Goal: Information Seeking & Learning: Learn about a topic

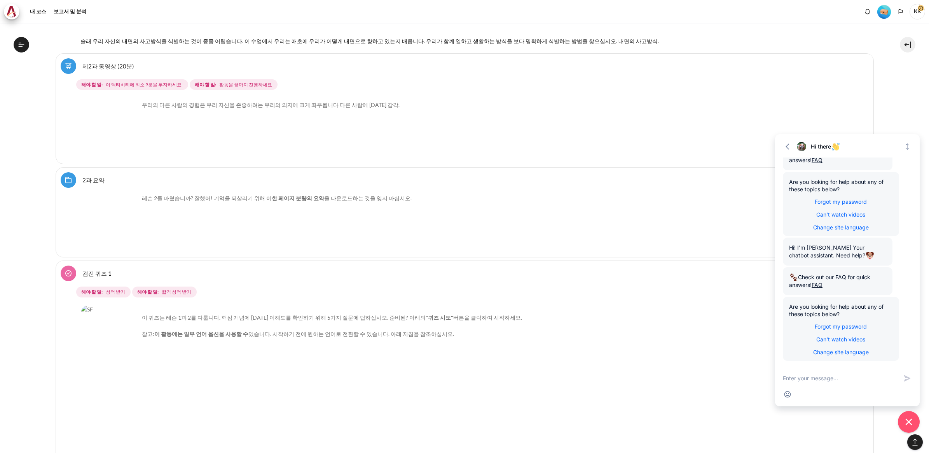
scroll to position [64, 0]
click at [124, 143] on img "콘텐츠" at bounding box center [110, 130] width 58 height 58
click at [99, 119] on img "콘텐츠" at bounding box center [110, 130] width 58 height 58
click at [82, 70] on link "제2과 동영상 (20분)" at bounding box center [108, 65] width 52 height 7
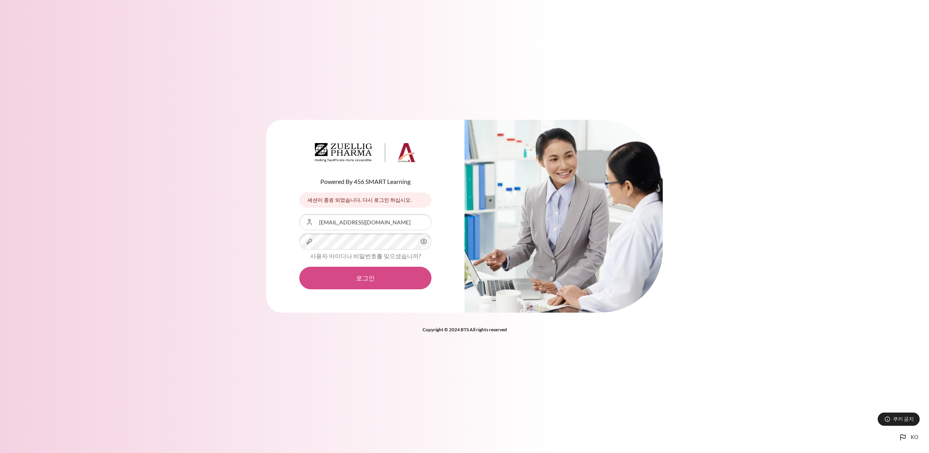
click at [349, 267] on button "로그인" at bounding box center [365, 278] width 132 height 23
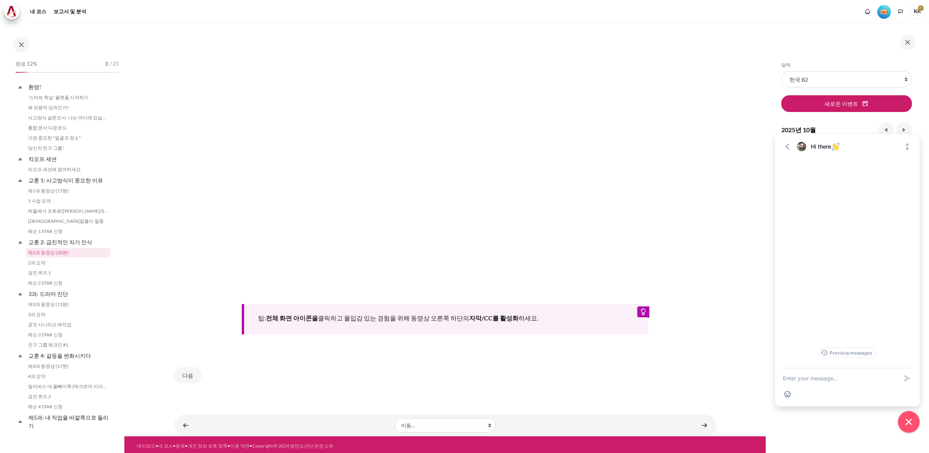
scroll to position [7, 0]
click at [38, 253] on link "2과 요약" at bounding box center [68, 255] width 85 height 9
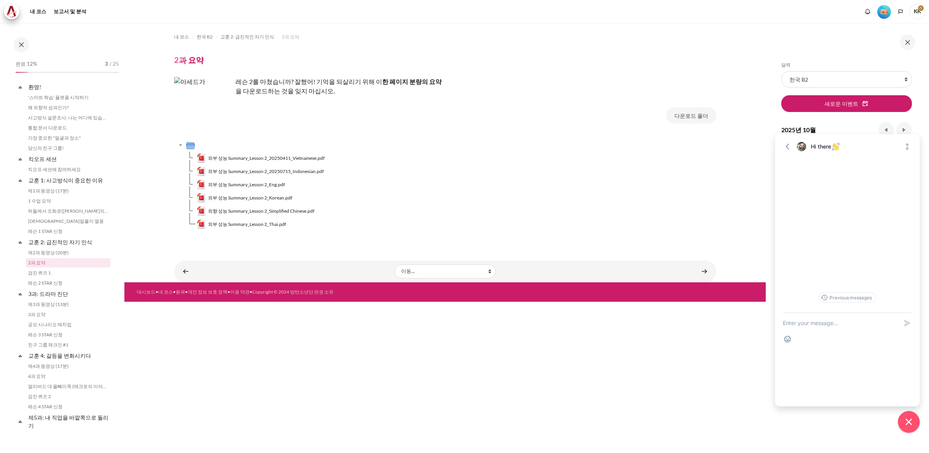
scroll to position [17, 0]
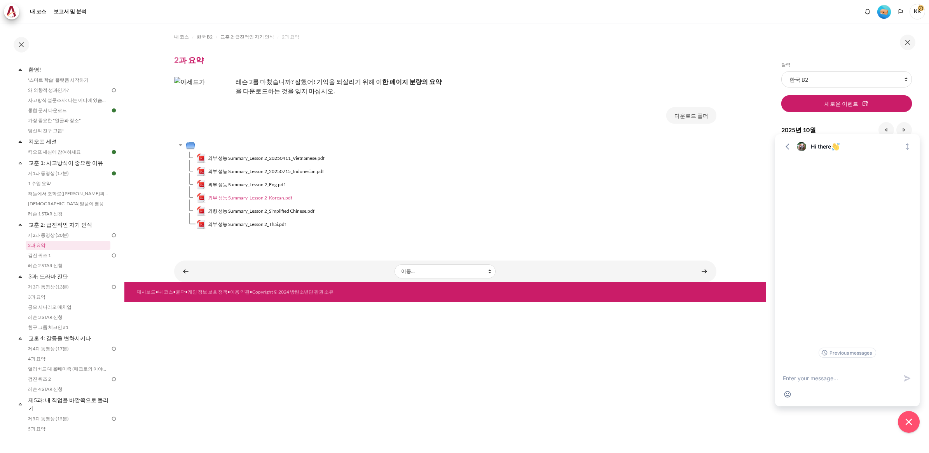
click at [277, 198] on span "외부 성능 Summary_Lesson 2_Korean.pdf" at bounding box center [250, 197] width 84 height 7
click at [269, 183] on span "외부 성능 Summary_Lesson 2_Eng.pdf" at bounding box center [246, 184] width 77 height 7
click at [44, 255] on link "검진 퀴즈 1" at bounding box center [68, 255] width 85 height 9
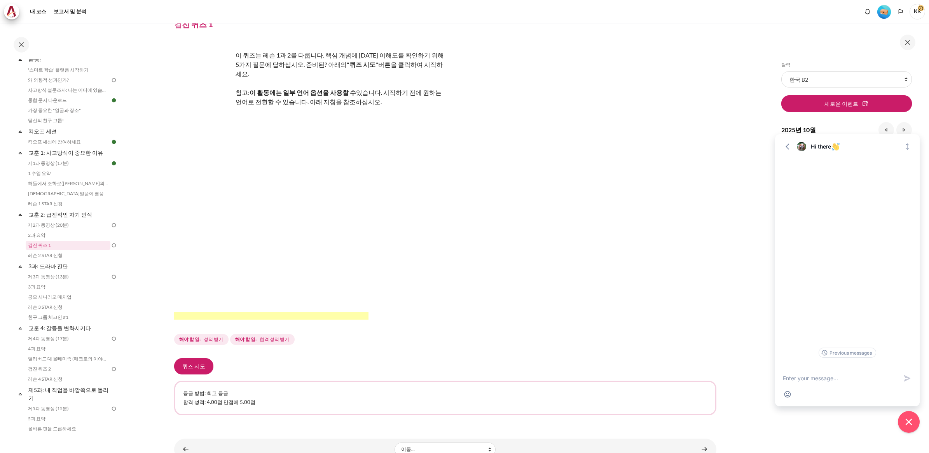
scroll to position [52, 0]
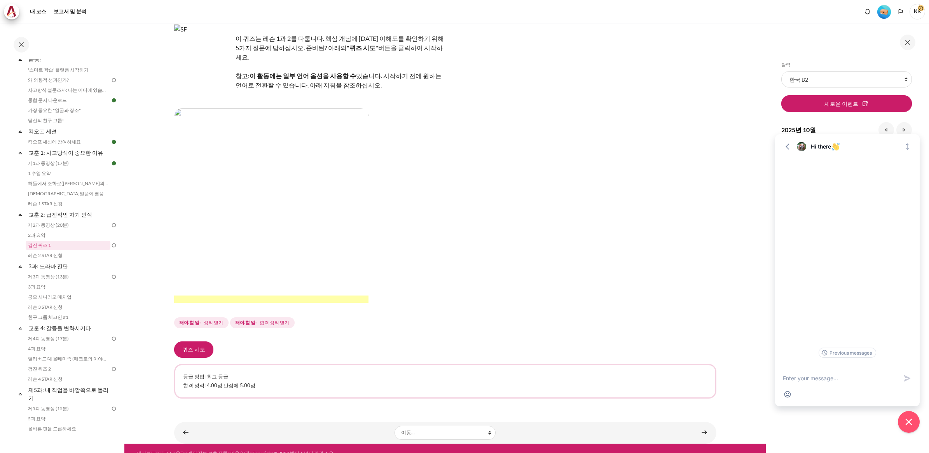
click at [233, 246] on img "콘텐츠" at bounding box center [271, 205] width 194 height 194
click at [209, 125] on img "콘텐츠" at bounding box center [271, 205] width 194 height 194
click at [246, 109] on img "콘텐츠" at bounding box center [271, 205] width 194 height 194
click at [898, 14] on polyline "언어들" at bounding box center [901, 12] width 6 height 6
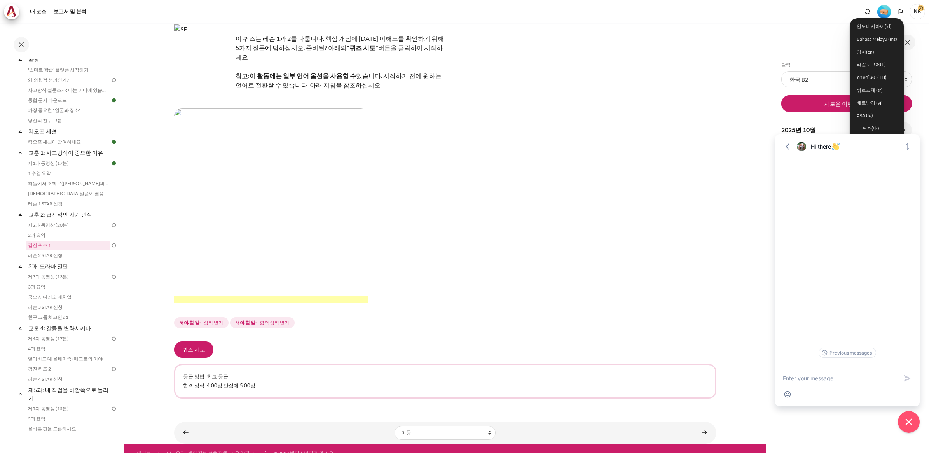
click at [617, 138] on div "이 퀴즈는 레슨 1과 2를 다룹니다. 핵심 개념에 대한 이해도를 확인하기 위해 5가지 질문에 답하십시오. 준비된? 아래의 "퀴즈 시도" 버튼을…" at bounding box center [445, 176] width 542 height 305
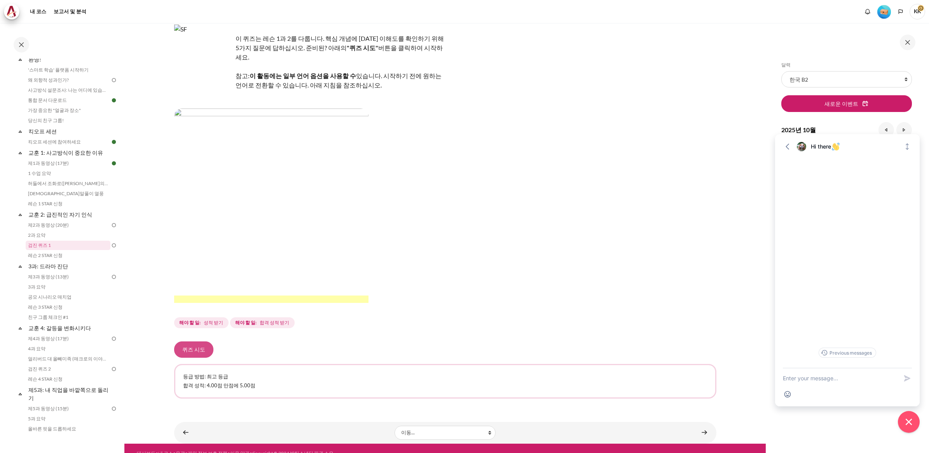
click at [191, 341] on button "퀴즈 시도" at bounding box center [193, 349] width 39 height 16
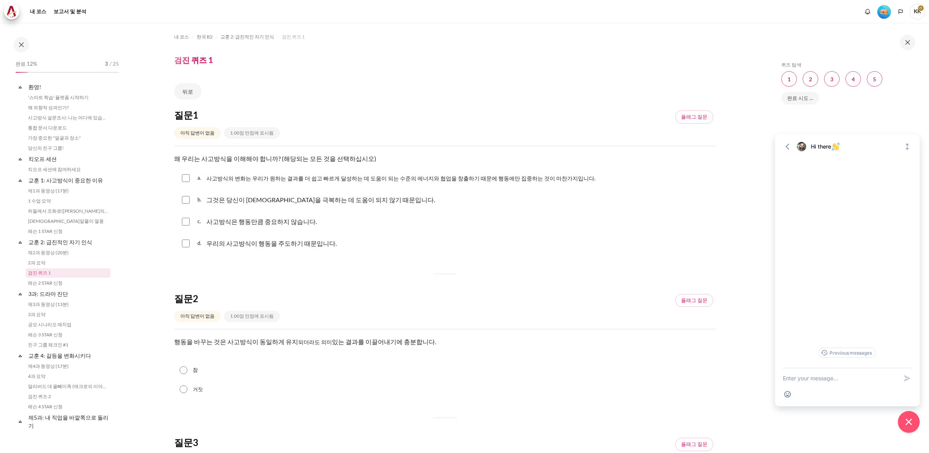
scroll to position [28, 0]
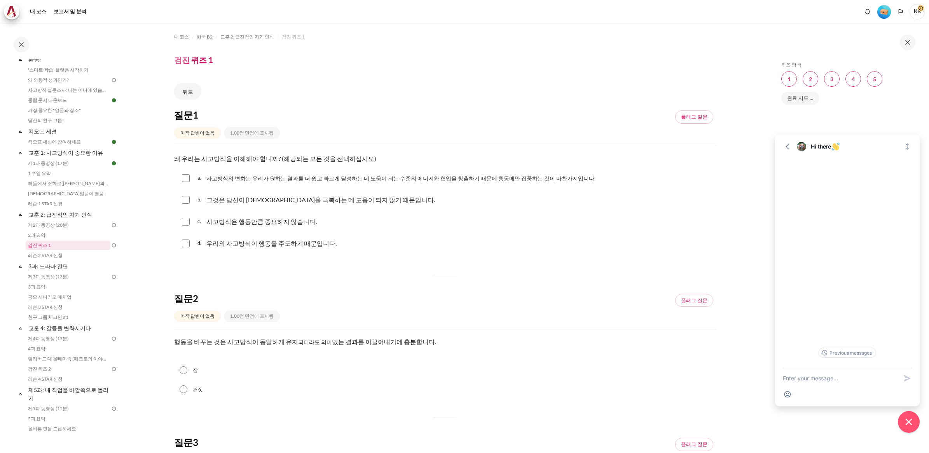
click at [187, 243] on input "콘텐츠" at bounding box center [186, 244] width 8 height 8
checkbox input "true"
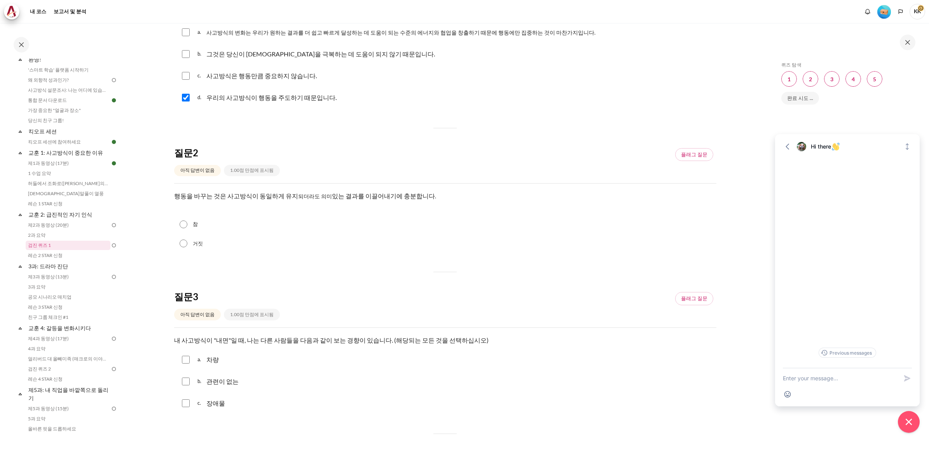
click at [185, 225] on input "참" at bounding box center [184, 224] width 8 height 8
radio input "true"
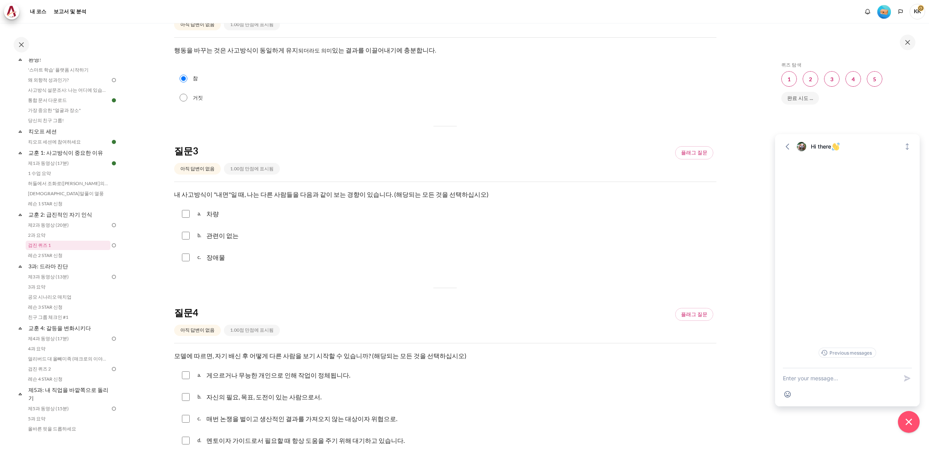
click at [186, 257] on input "콘텐츠" at bounding box center [186, 258] width 8 height 8
checkbox input "true"
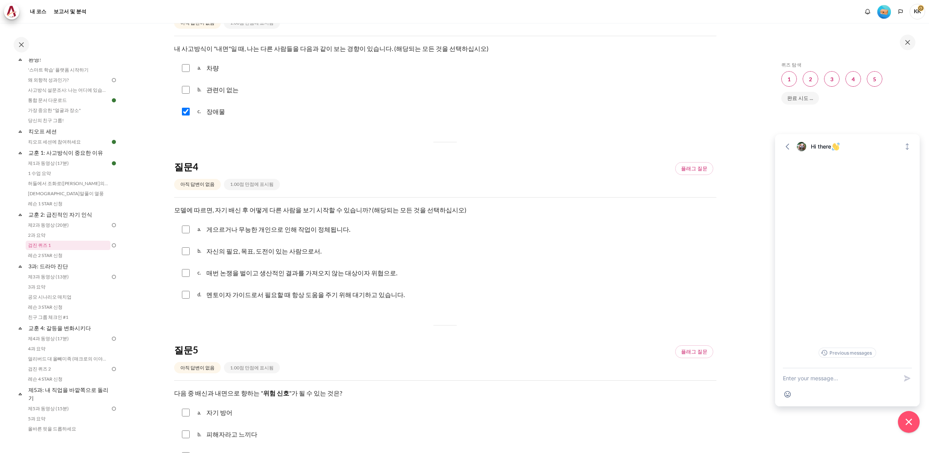
click at [189, 251] on div "b. 자신의 필요, 목표, 도전이 있는 사람으로서." at bounding box center [445, 251] width 542 height 20
click at [184, 251] on input "콘텐츠" at bounding box center [186, 251] width 8 height 8
checkbox input "true"
click at [185, 296] on input "콘텐츠" at bounding box center [186, 295] width 8 height 8
checkbox input "true"
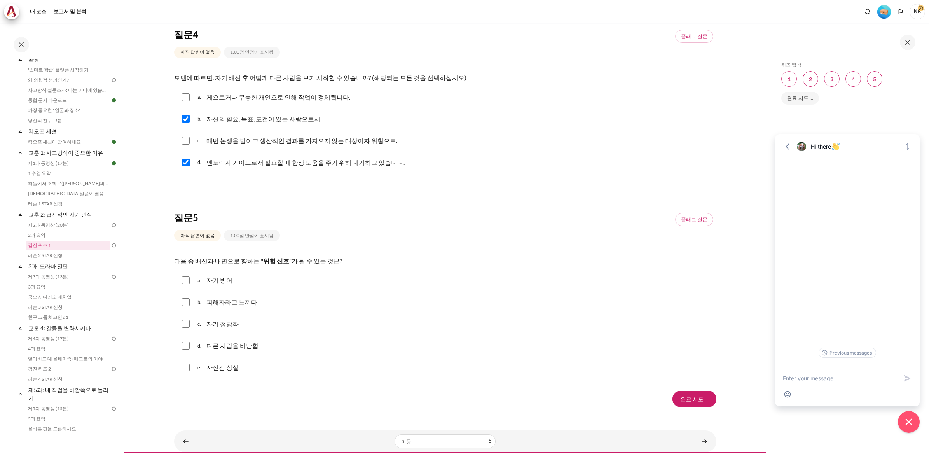
scroll to position [583, 0]
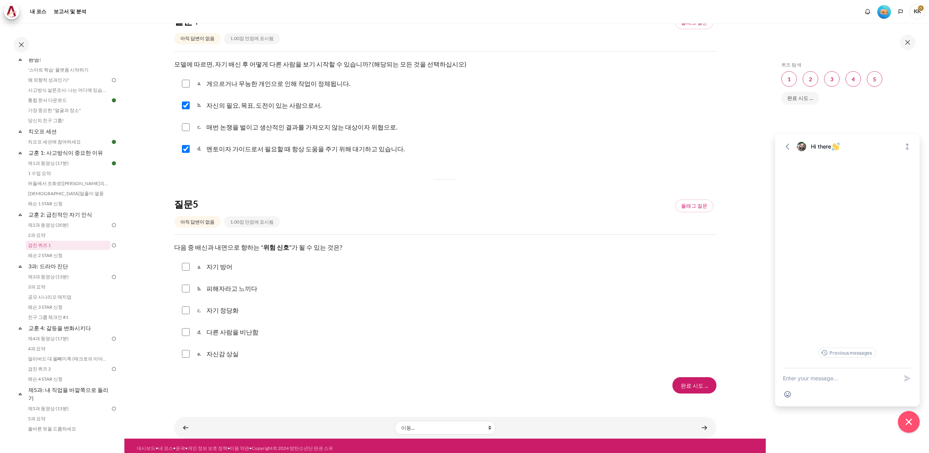
click at [184, 310] on input "콘텐츠" at bounding box center [186, 310] width 8 height 8
checkbox input "true"
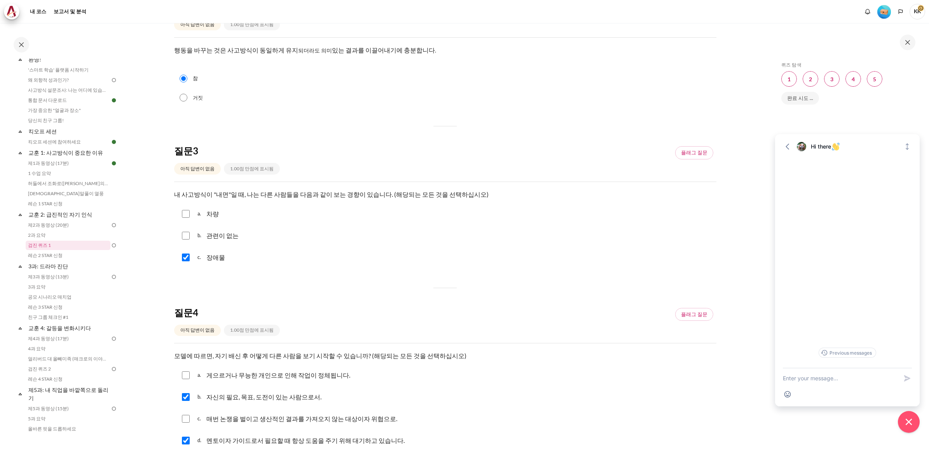
scroll to position [437, 0]
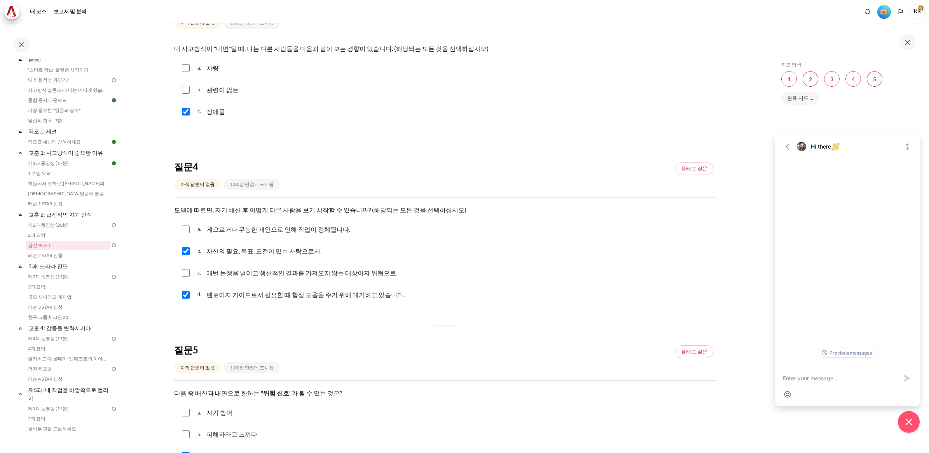
click at [185, 230] on input "콘텐츠" at bounding box center [186, 230] width 8 height 8
checkbox input "true"
click at [187, 259] on div "b. 자신의 필요, 목표, 도전이 있는 사람으로서." at bounding box center [445, 251] width 542 height 20
click at [187, 252] on input "콘텐츠" at bounding box center [186, 251] width 8 height 8
checkbox input "false"
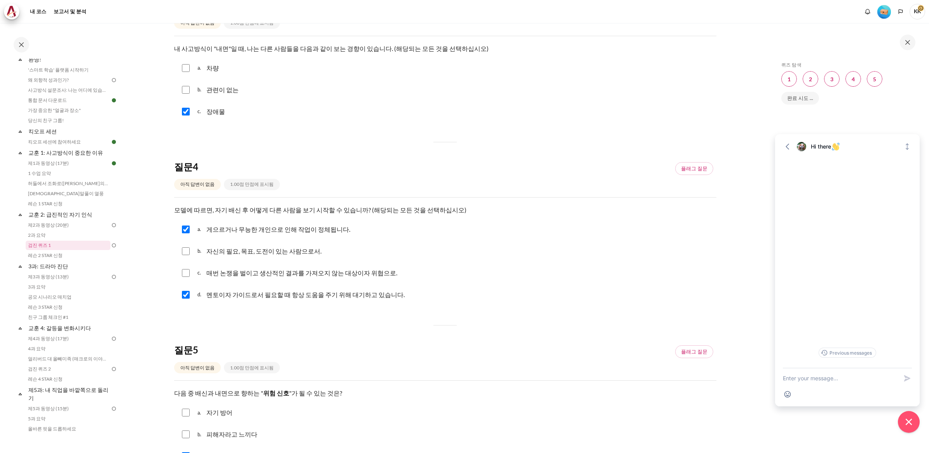
click at [188, 273] on input "콘텐츠" at bounding box center [186, 273] width 8 height 8
checkbox input "true"
click at [187, 296] on input "콘텐츠" at bounding box center [186, 295] width 8 height 8
checkbox input "false"
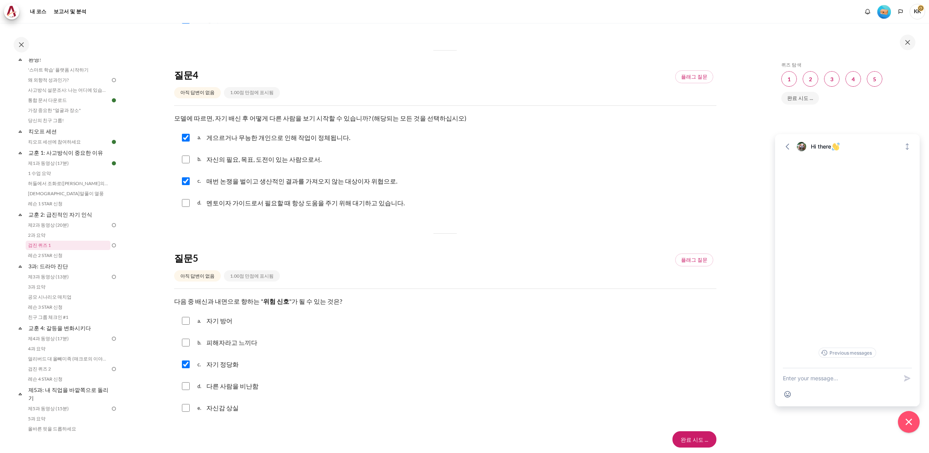
scroll to position [588, 0]
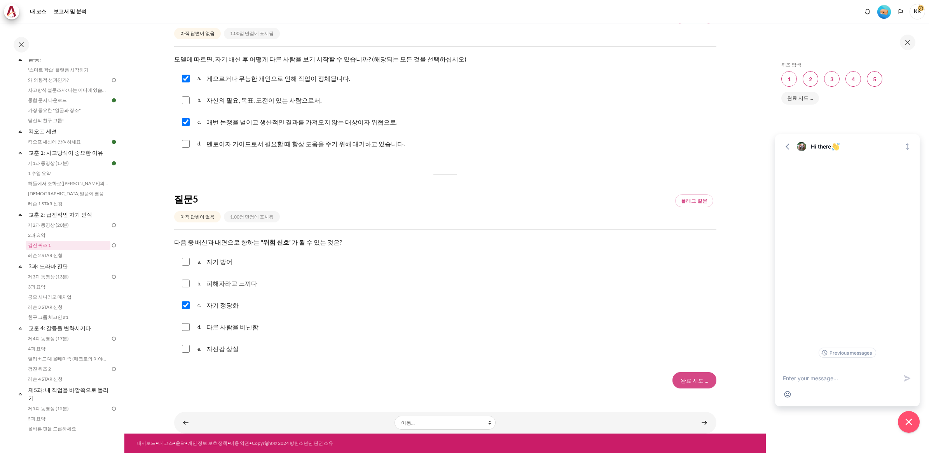
click at [691, 378] on input "Finish attempt ..." at bounding box center [695, 380] width 44 height 16
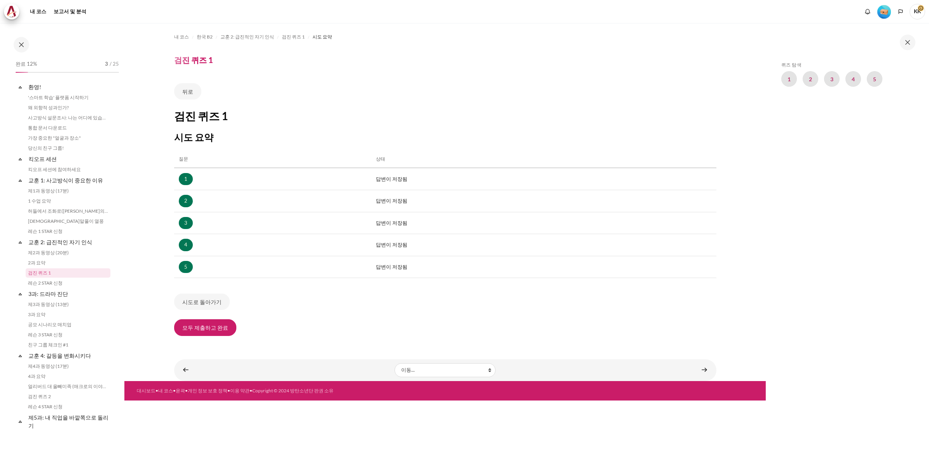
scroll to position [28, 0]
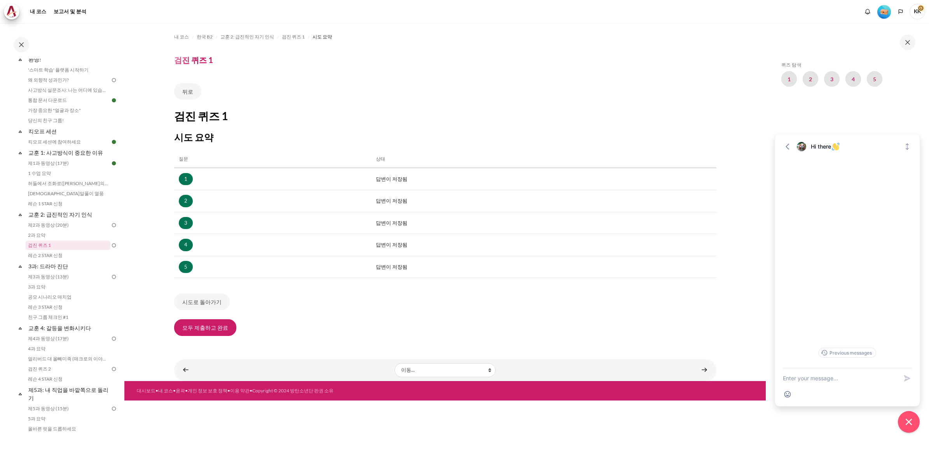
click at [214, 317] on div "뒤로 검진 퀴즈 1 시도 요약 질문 상태 1 답변이 저장됨 2 답변이 저장됨 3 답변이 저장됨 4 답변이 저장됨 5 답변이 저장됨 시도로 돌아…" at bounding box center [445, 209] width 542 height 253
click at [213, 329] on button "모두 제출하고 완료" at bounding box center [205, 327] width 62 height 16
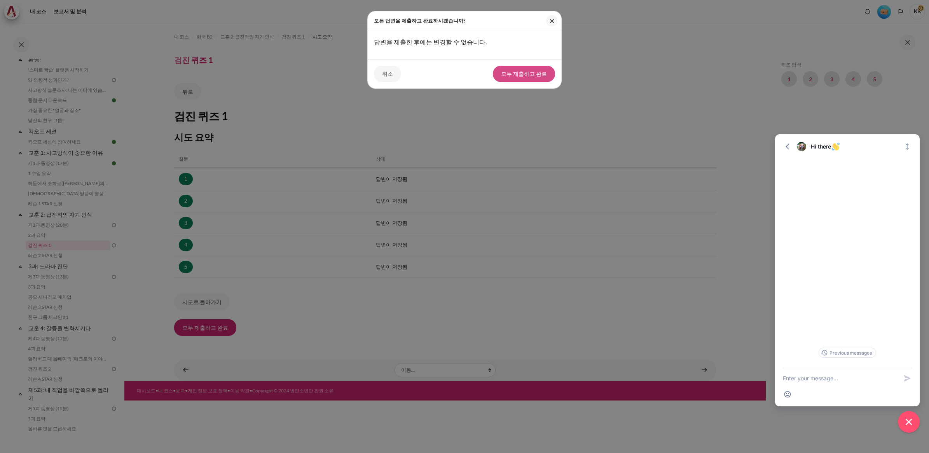
click at [535, 70] on button "모두 제출하고 완료" at bounding box center [524, 74] width 62 height 16
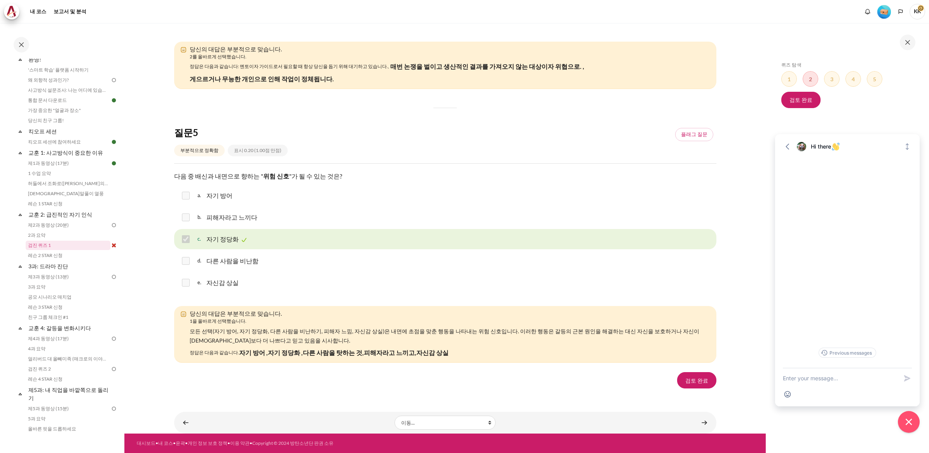
scroll to position [1167, 0]
click at [699, 388] on link "검토 완료" at bounding box center [696, 380] width 39 height 16
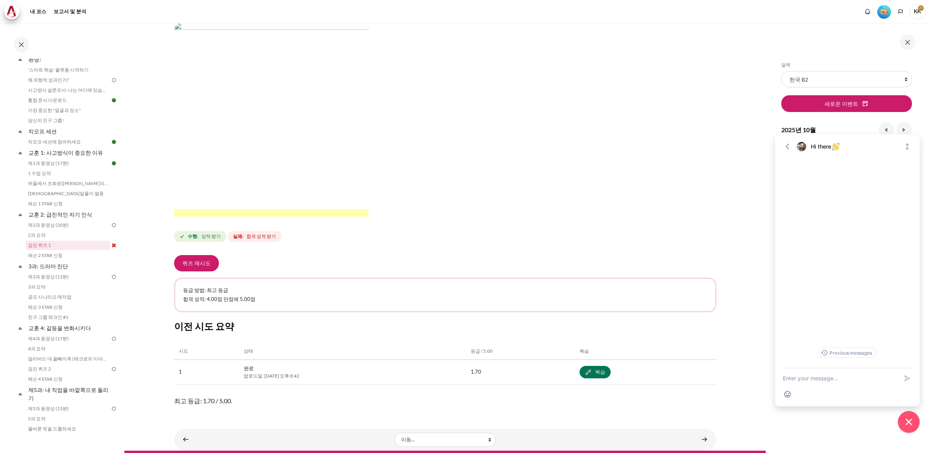
scroll to position [146, 0]
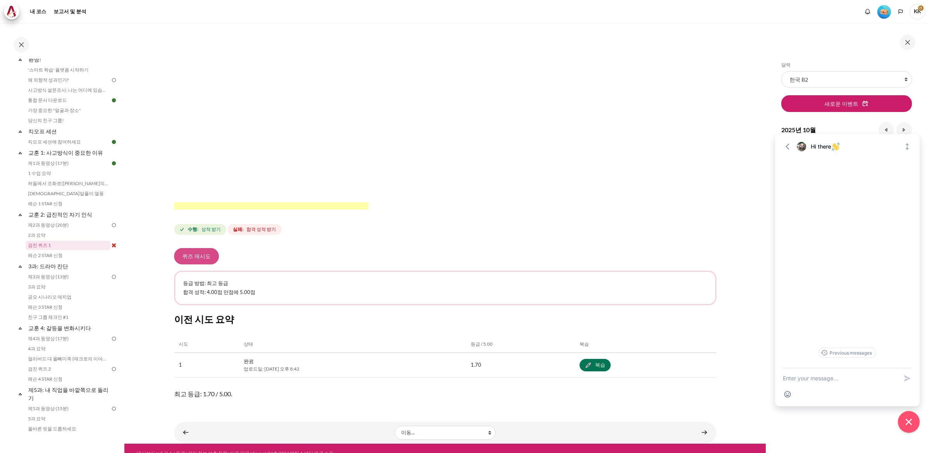
click at [203, 250] on button "퀴즈 재시도" at bounding box center [196, 256] width 45 height 16
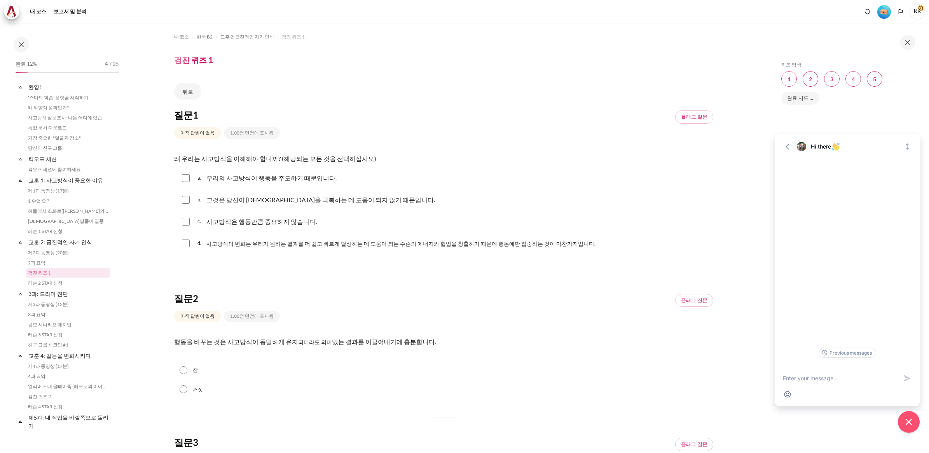
scroll to position [28, 0]
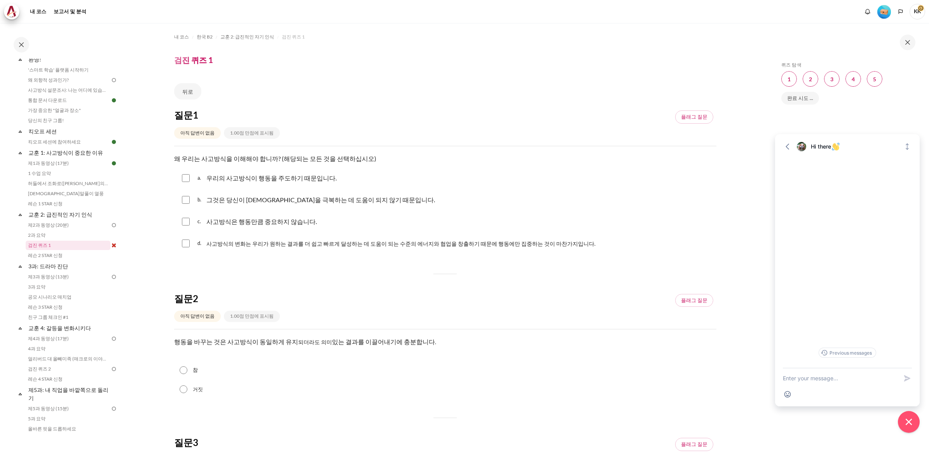
click at [187, 243] on input "콘텐츠" at bounding box center [186, 244] width 8 height 8
checkbox input "true"
click at [182, 174] on input "콘텐츠" at bounding box center [186, 178] width 8 height 8
checkbox input "true"
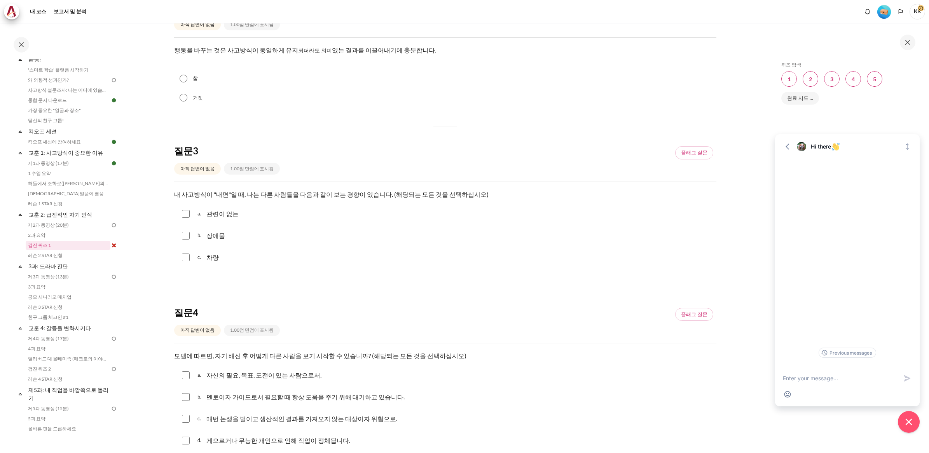
scroll to position [146, 0]
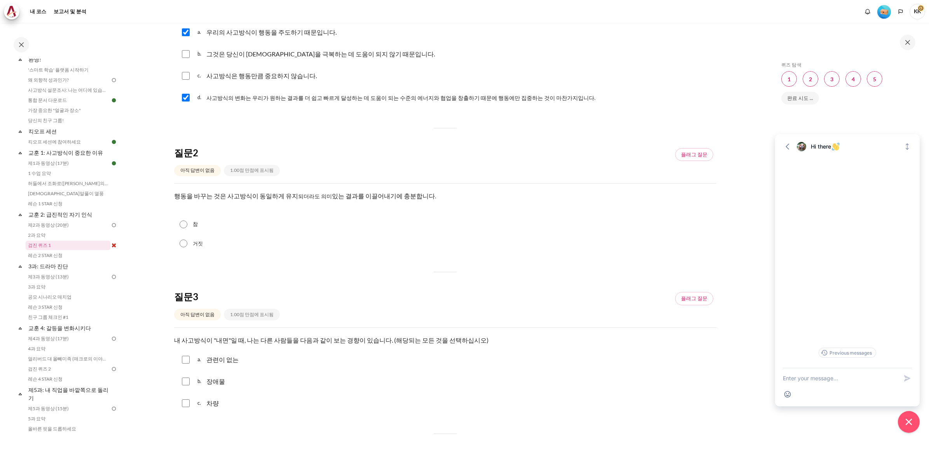
click at [187, 244] on input "거짓" at bounding box center [184, 244] width 8 height 8
radio input "true"
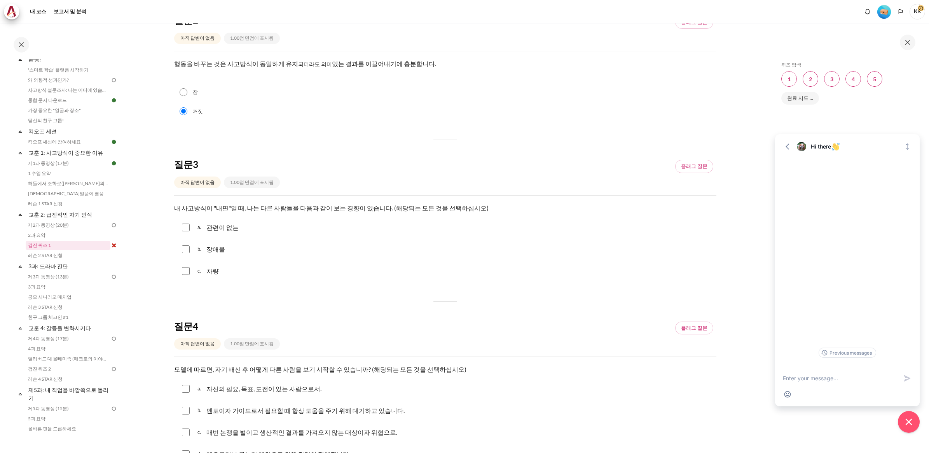
scroll to position [292, 0]
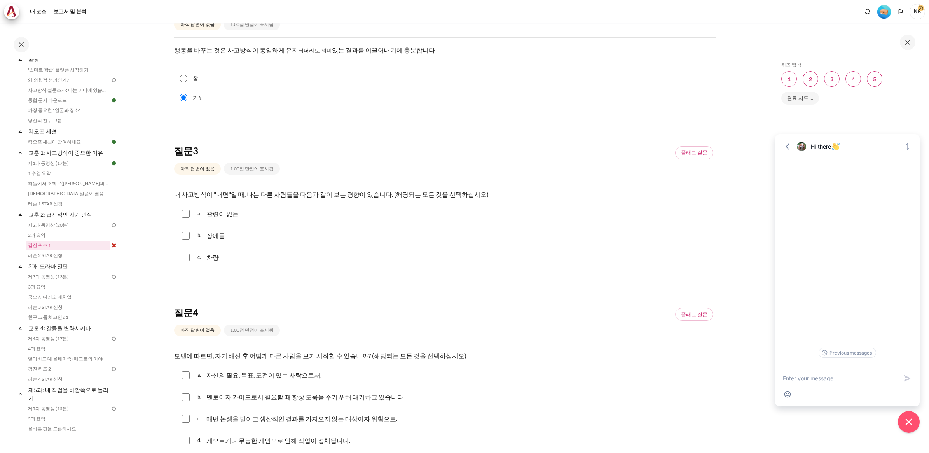
click at [186, 211] on input "콘텐츠" at bounding box center [186, 214] width 8 height 8
checkbox input "true"
click at [186, 232] on input "콘텐츠" at bounding box center [186, 236] width 8 height 8
checkbox input "true"
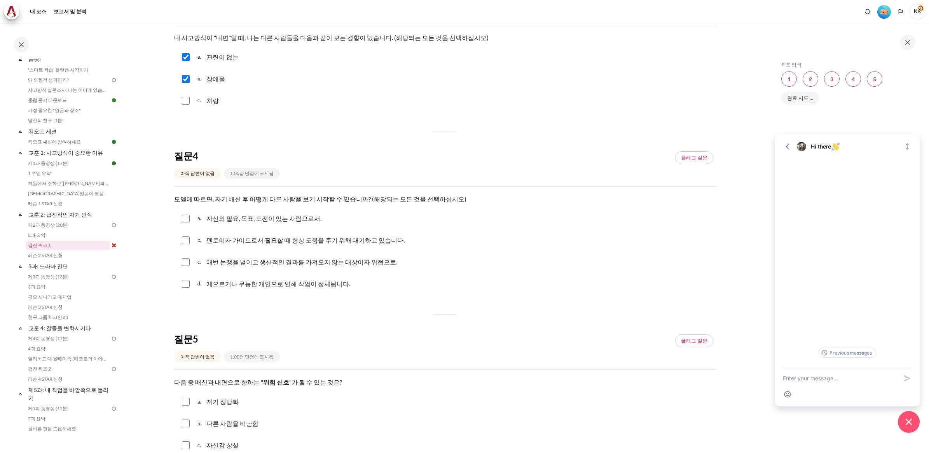
scroll to position [437, 0]
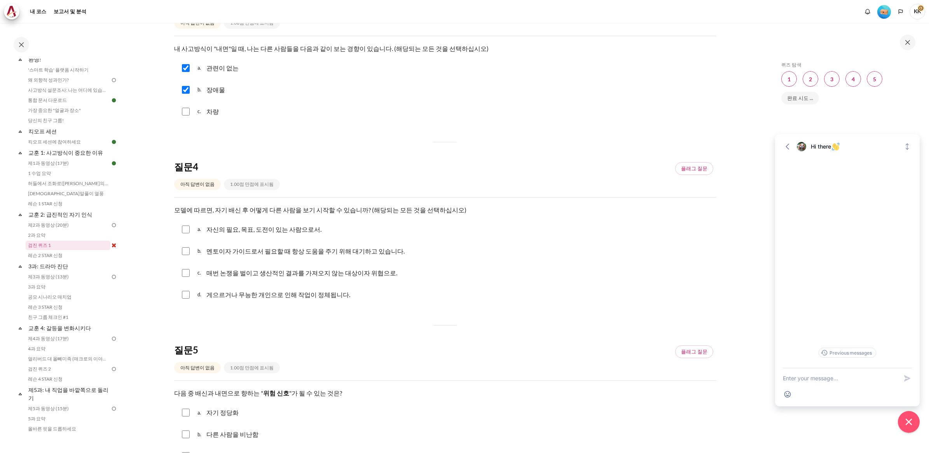
click at [185, 252] on input "콘텐츠" at bounding box center [186, 251] width 8 height 8
checkbox input "false"
click at [185, 271] on input "콘텐츠" at bounding box center [186, 273] width 8 height 8
checkbox input "true"
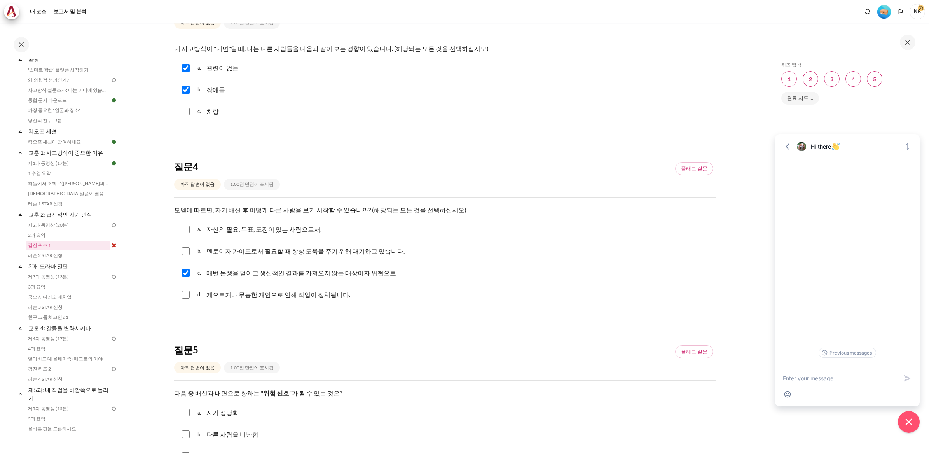
click at [187, 294] on input "콘텐츠" at bounding box center [186, 295] width 8 height 8
checkbox input "true"
click at [683, 171] on font "플래그 질문" at bounding box center [694, 169] width 26 height 8
click at [683, 171] on font "플래그 제거" at bounding box center [694, 169] width 26 height 8
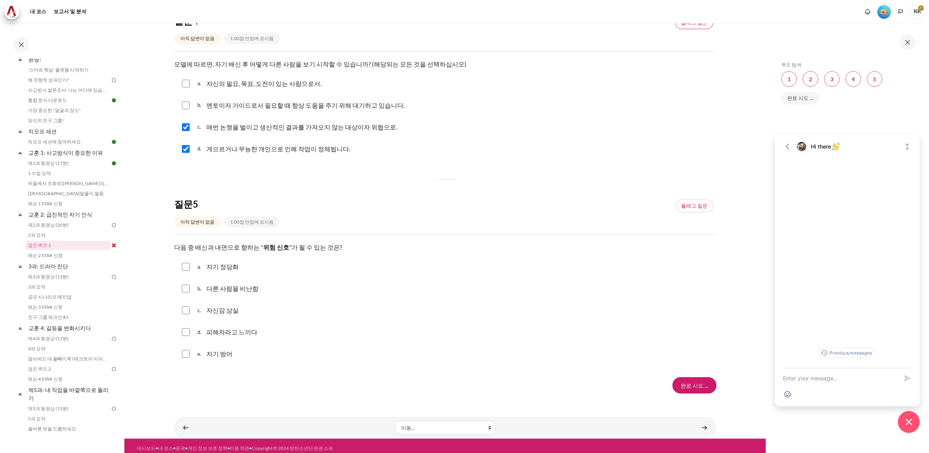
click at [184, 264] on input "콘텐츠" at bounding box center [186, 267] width 8 height 8
checkbox input "true"
click at [189, 289] on input "콘텐츠" at bounding box center [186, 289] width 8 height 8
checkbox input "true"
click at [187, 310] on input "콘텐츠" at bounding box center [186, 310] width 8 height 8
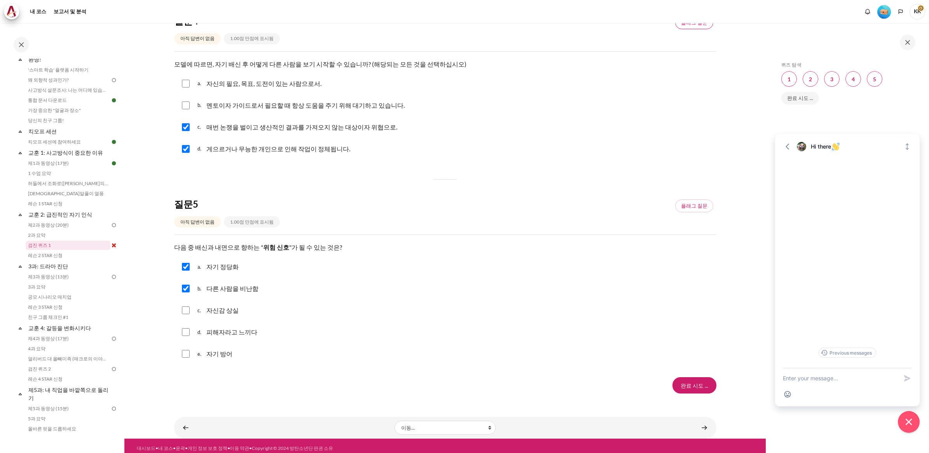
checkbox input "true"
click at [187, 333] on input "콘텐츠" at bounding box center [186, 332] width 8 height 8
checkbox input "true"
click at [189, 355] on input "콘텐츠" at bounding box center [186, 354] width 8 height 8
checkbox input "true"
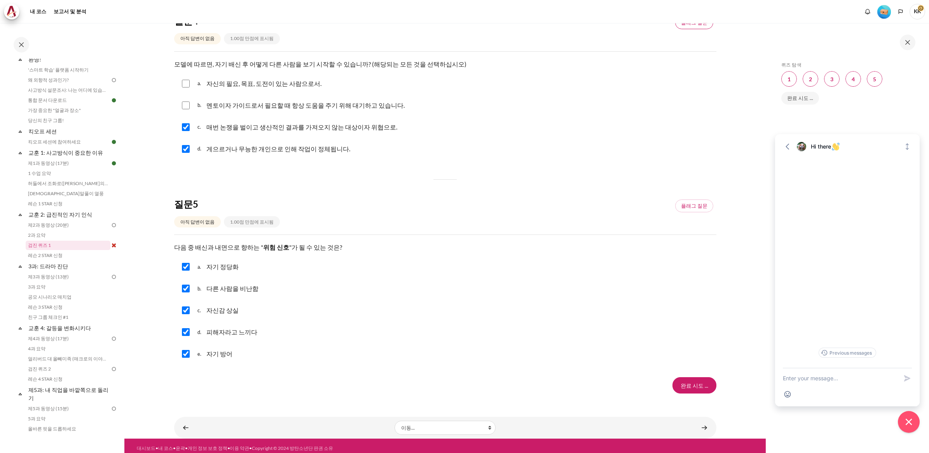
click at [185, 105] on input "콘텐츠" at bounding box center [186, 105] width 8 height 8
checkbox input "true"
click at [686, 389] on input "Finish attempt ..." at bounding box center [695, 385] width 44 height 16
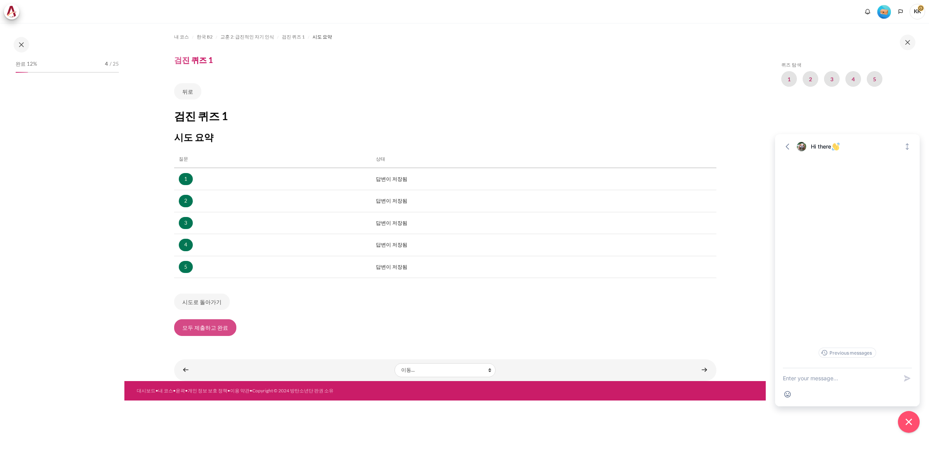
click at [209, 329] on button "모두 제출하고 완료" at bounding box center [205, 327] width 62 height 16
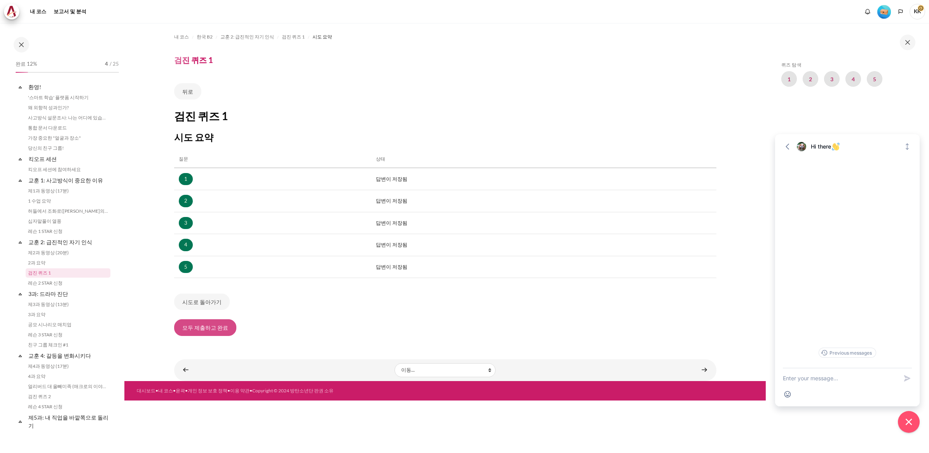
scroll to position [28, 0]
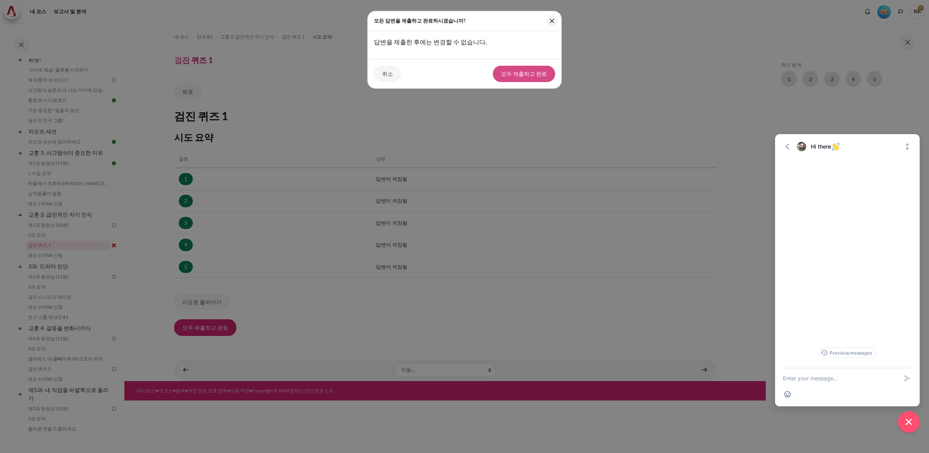
click at [518, 76] on button "모두 제출하고 완료" at bounding box center [524, 74] width 62 height 16
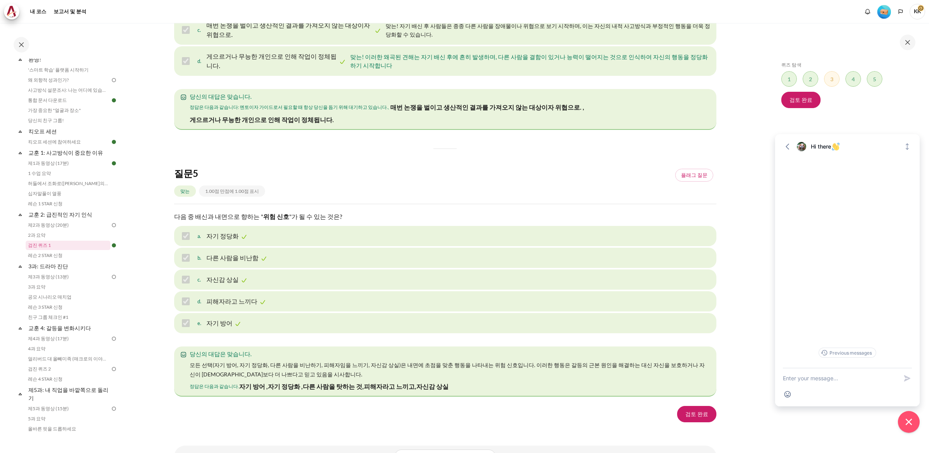
scroll to position [1160, 0]
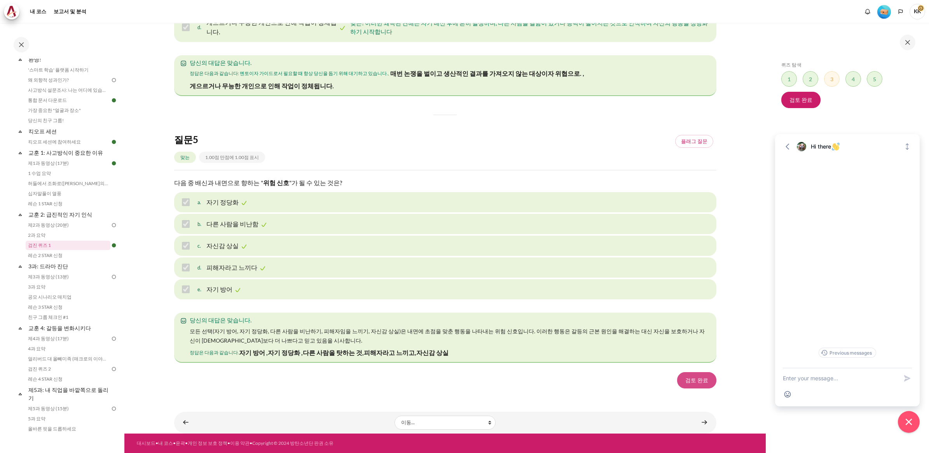
click at [687, 383] on link "검토 완료" at bounding box center [696, 380] width 39 height 16
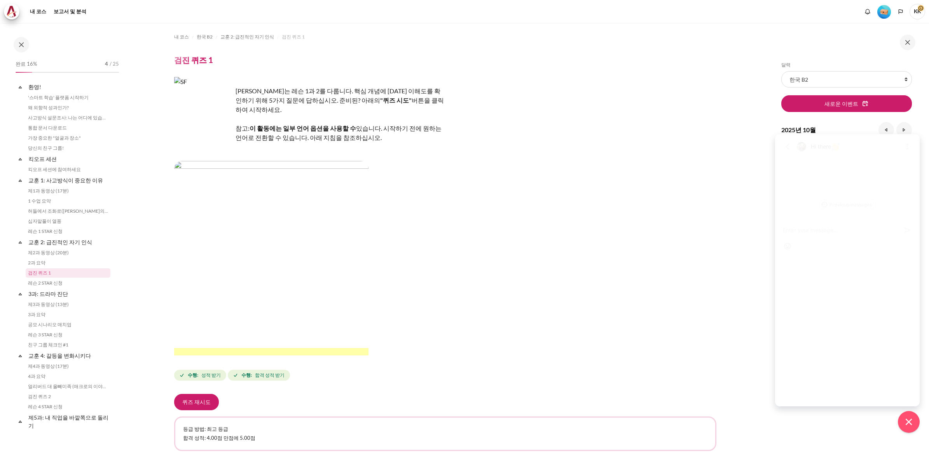
scroll to position [28, 0]
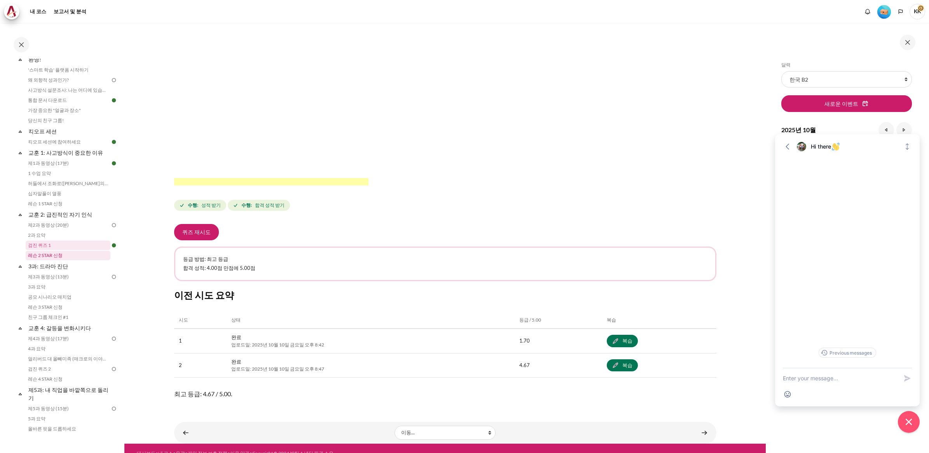
click at [49, 254] on link "레슨 2 STAR 신청" at bounding box center [68, 255] width 85 height 9
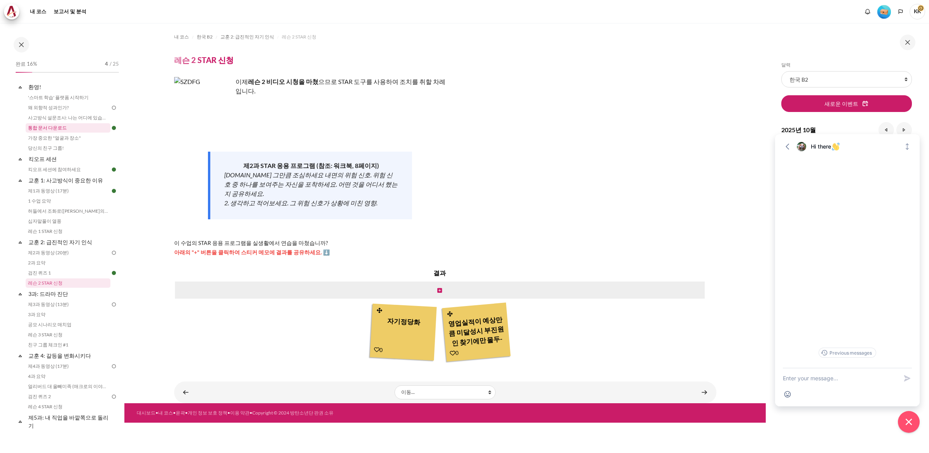
click at [40, 124] on link "통합 문서 다운로드" at bounding box center [68, 127] width 85 height 9
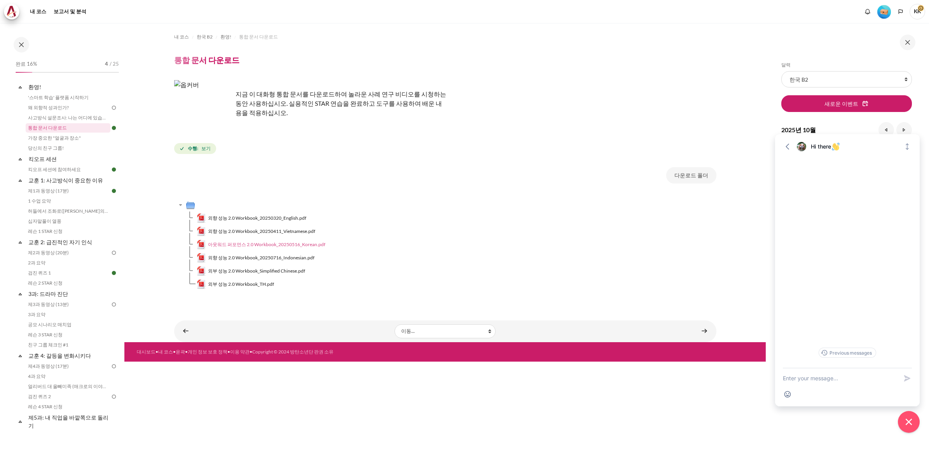
click at [296, 242] on span "아웃워드 퍼포먼스 2.0 Workbook_20250516_Korean.pdf" at bounding box center [266, 244] width 117 height 7
click at [36, 150] on link "당신의 친구 그룹!" at bounding box center [68, 147] width 85 height 9
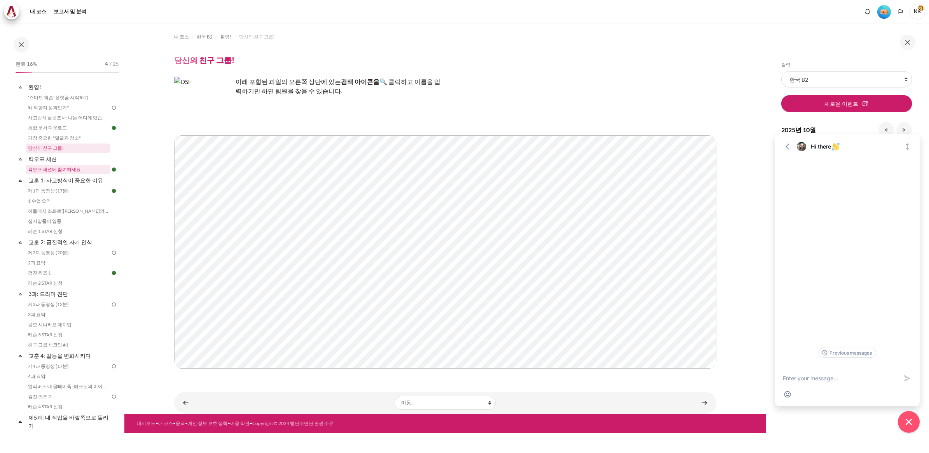
click at [63, 171] on link "킥오프 세션에 참여하세요" at bounding box center [68, 169] width 85 height 9
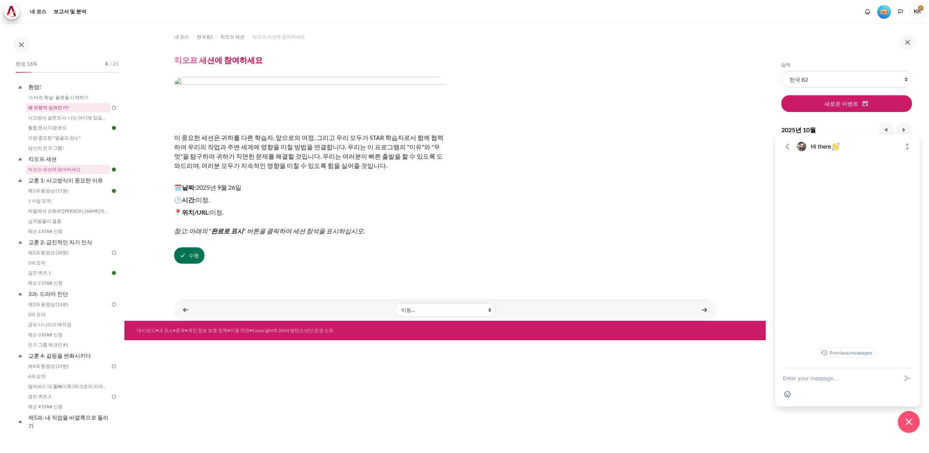
click at [80, 106] on link "왜 외향적 성과인가?" at bounding box center [68, 107] width 85 height 9
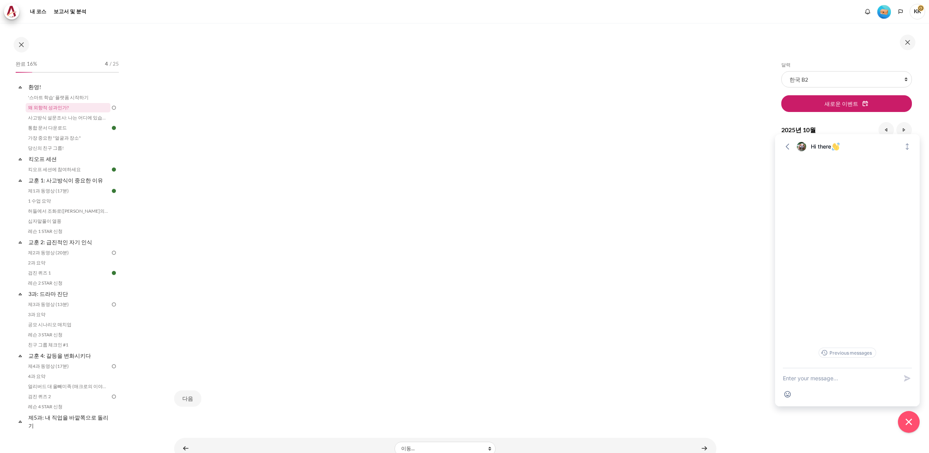
scroll to position [176, 0]
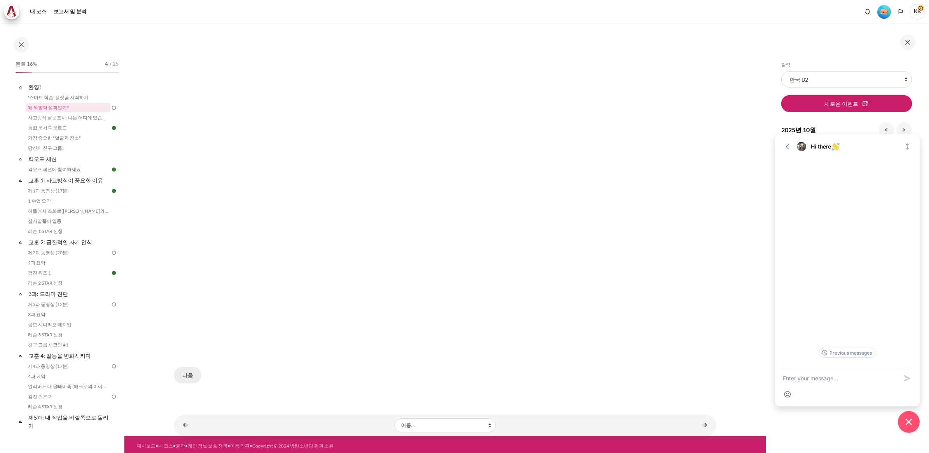
click at [185, 372] on button "다음" at bounding box center [187, 375] width 27 height 16
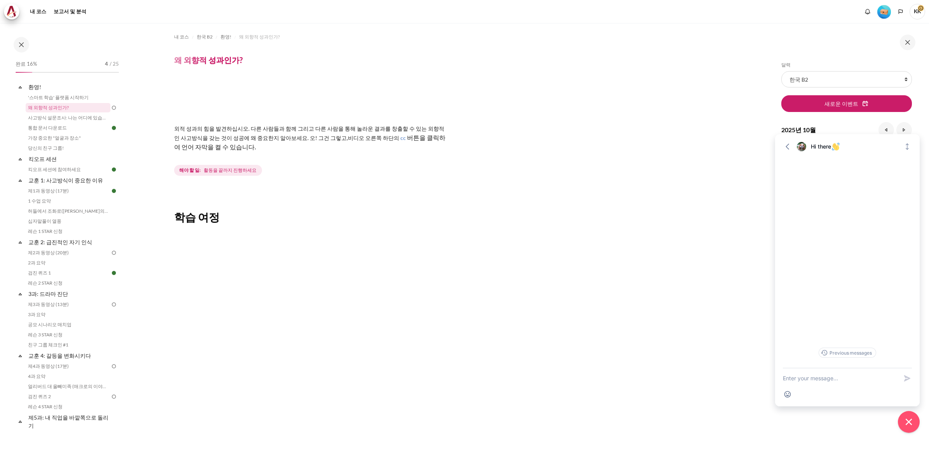
scroll to position [146, 0]
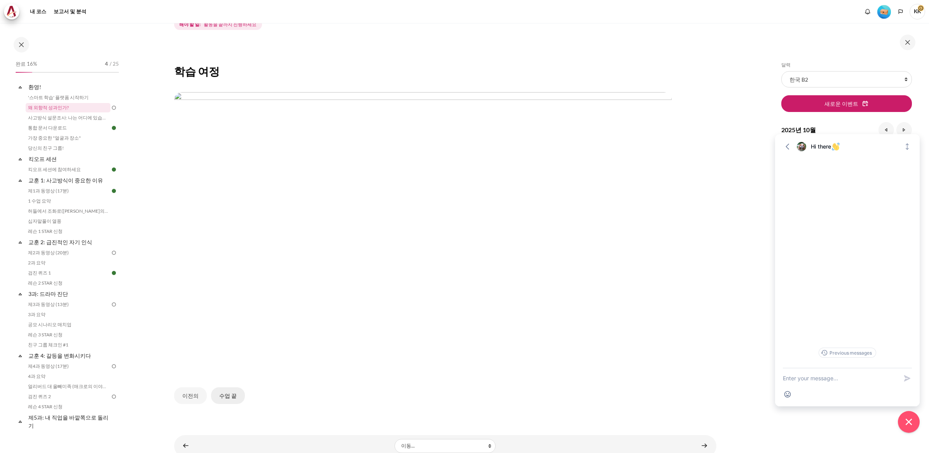
click at [225, 393] on button "수업 끝" at bounding box center [228, 395] width 34 height 16
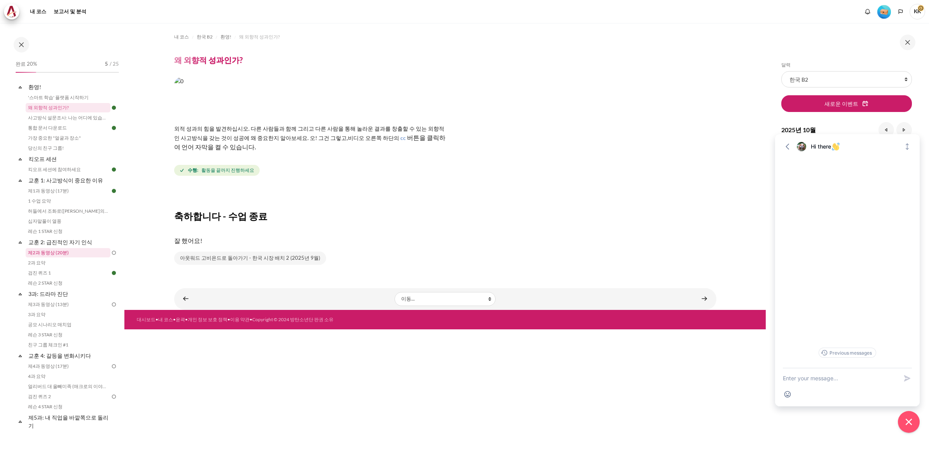
click at [51, 253] on link "제2과 동영상 (20분)" at bounding box center [68, 252] width 85 height 9
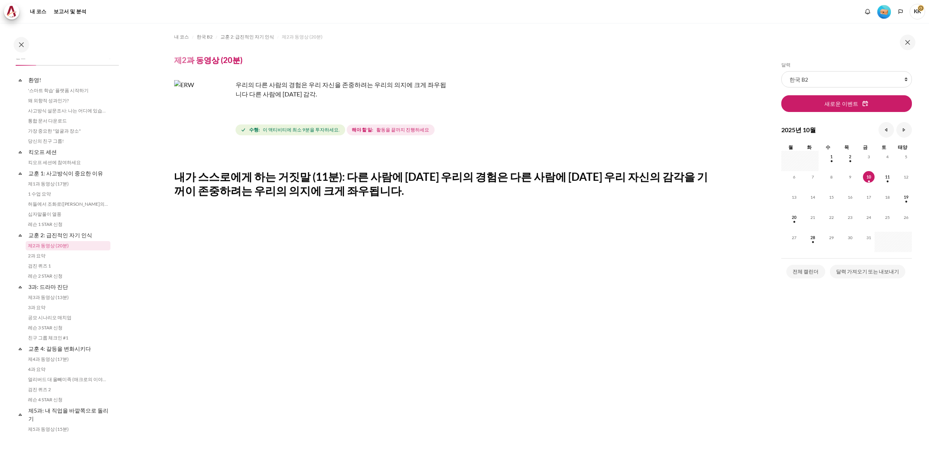
scroll to position [231, 0]
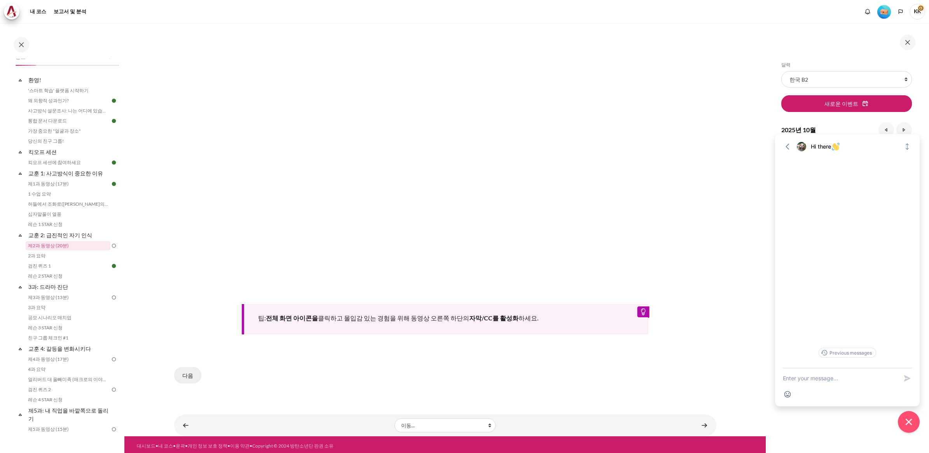
click at [189, 370] on button "다음" at bounding box center [187, 375] width 27 height 16
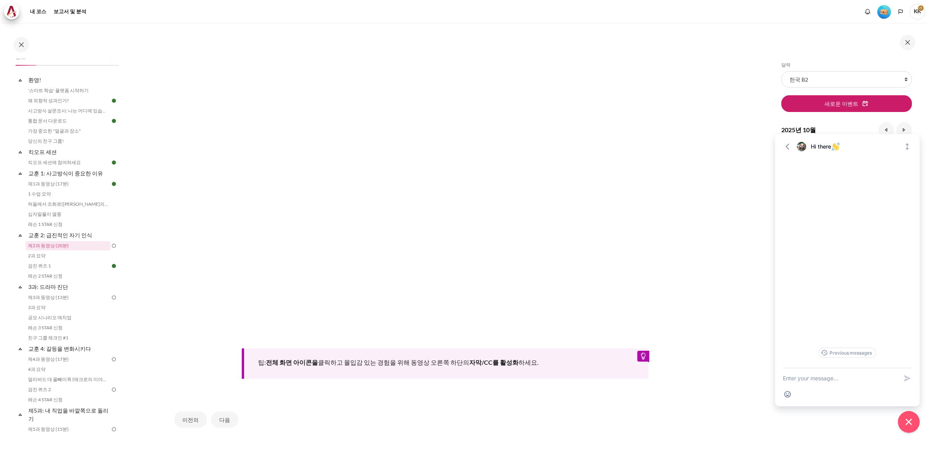
scroll to position [231, 0]
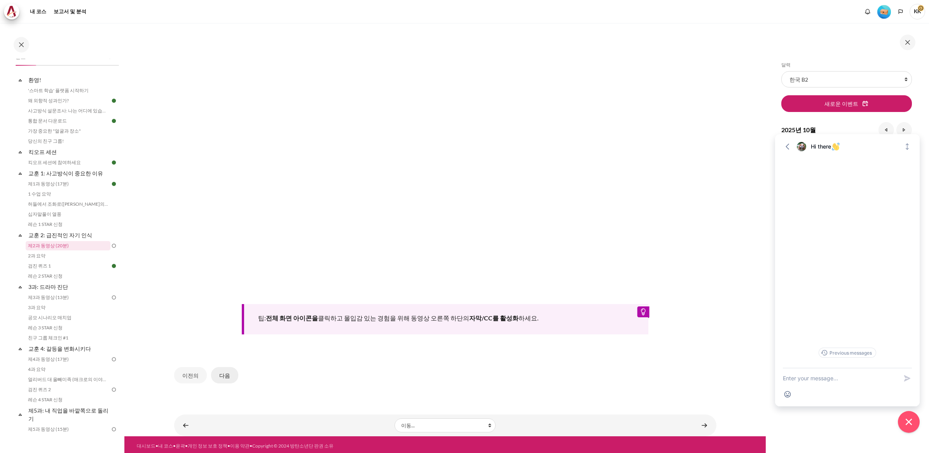
click at [228, 371] on button "다음" at bounding box center [224, 375] width 27 height 16
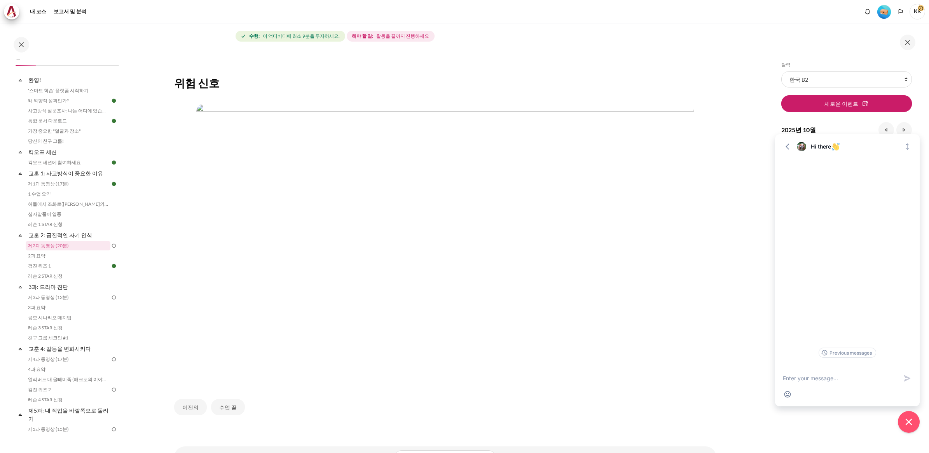
scroll to position [128, 0]
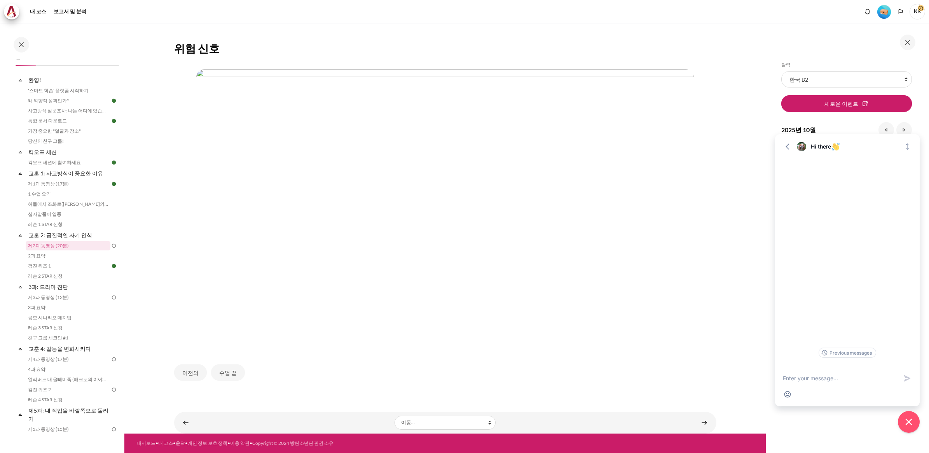
click at [504, 114] on img "콘텐츠" at bounding box center [445, 209] width 498 height 280
click at [222, 368] on button "수업 끝" at bounding box center [228, 372] width 34 height 16
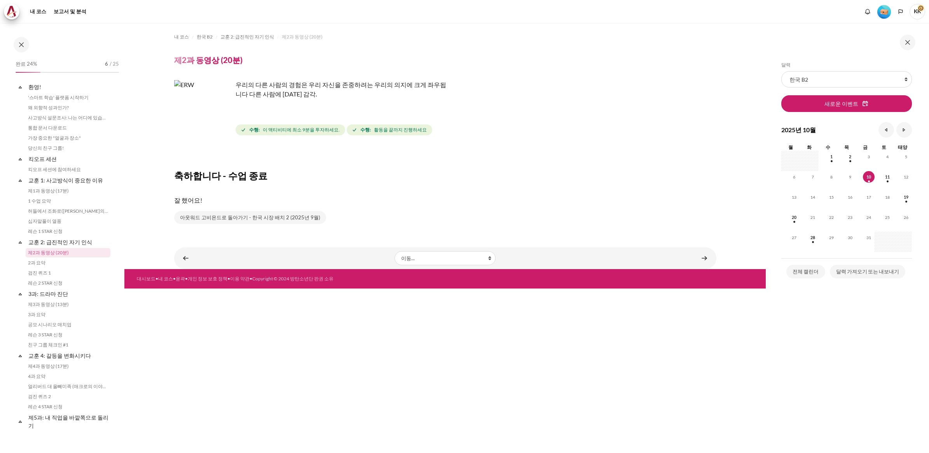
scroll to position [7, 0]
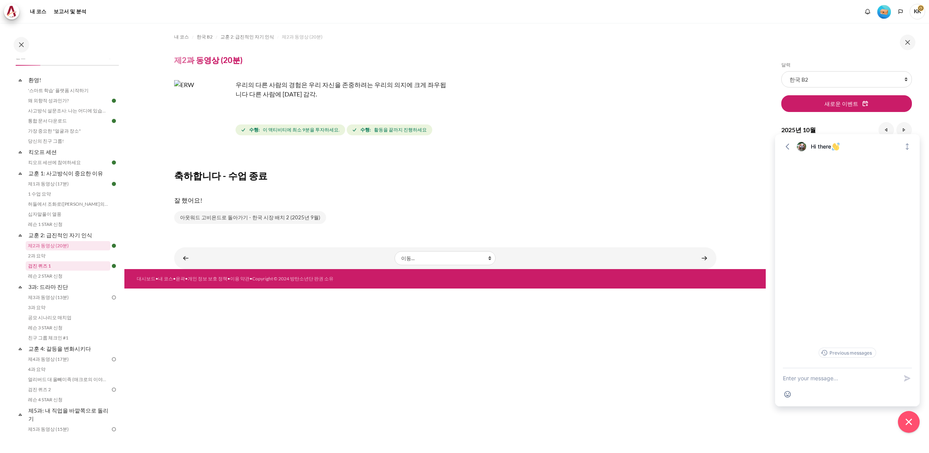
click at [41, 264] on link "검진 퀴즈 1" at bounding box center [68, 265] width 85 height 9
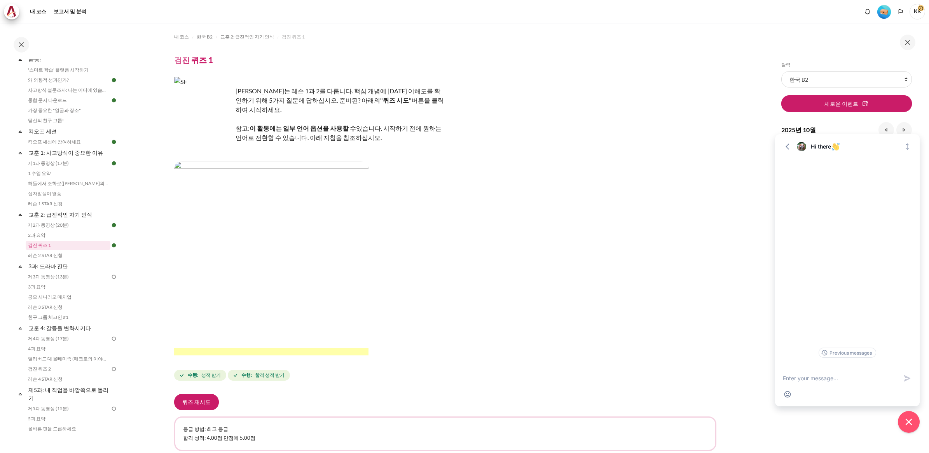
scroll to position [146, 0]
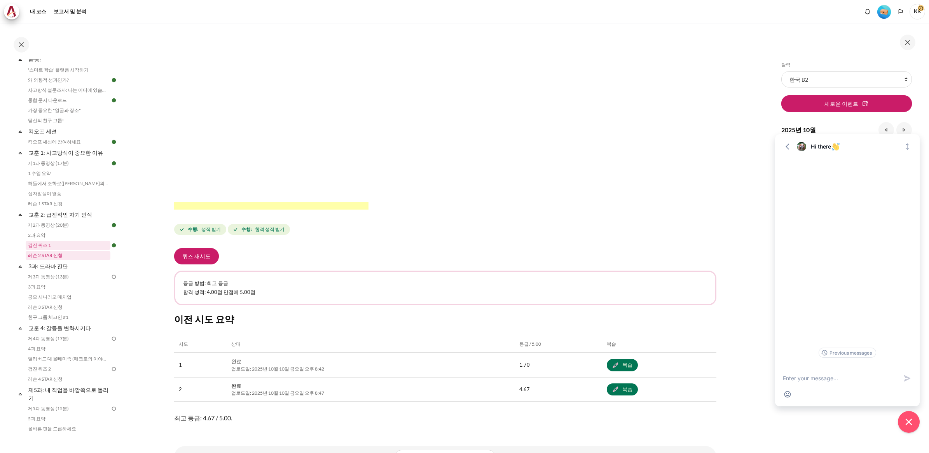
click at [43, 253] on link "레슨 2 STAR 신청" at bounding box center [68, 255] width 85 height 9
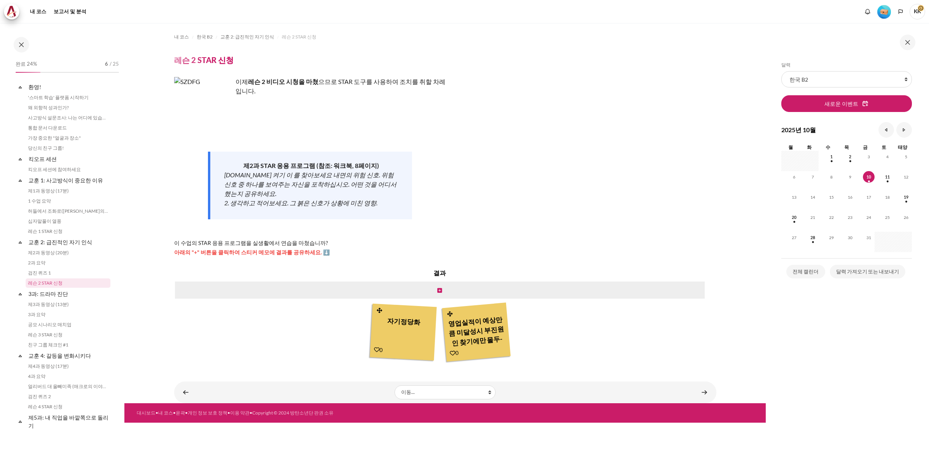
scroll to position [37, 0]
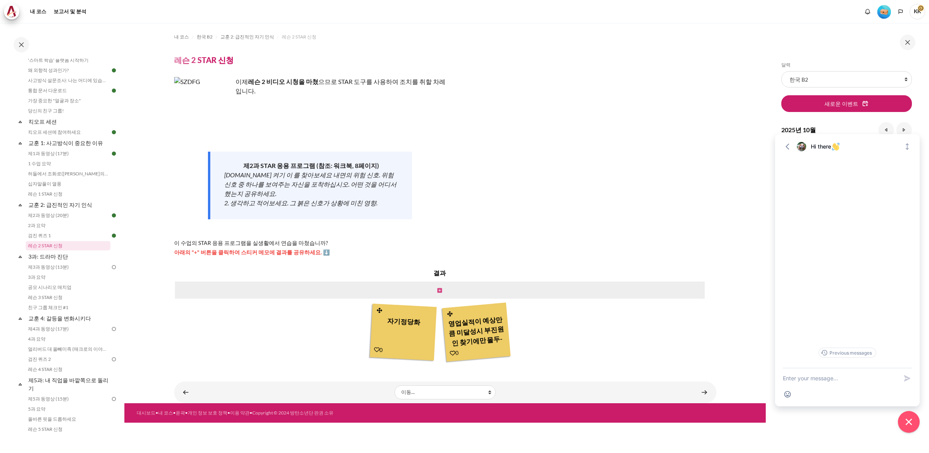
click at [439, 288] on icon "콘텐츠" at bounding box center [439, 290] width 5 height 5
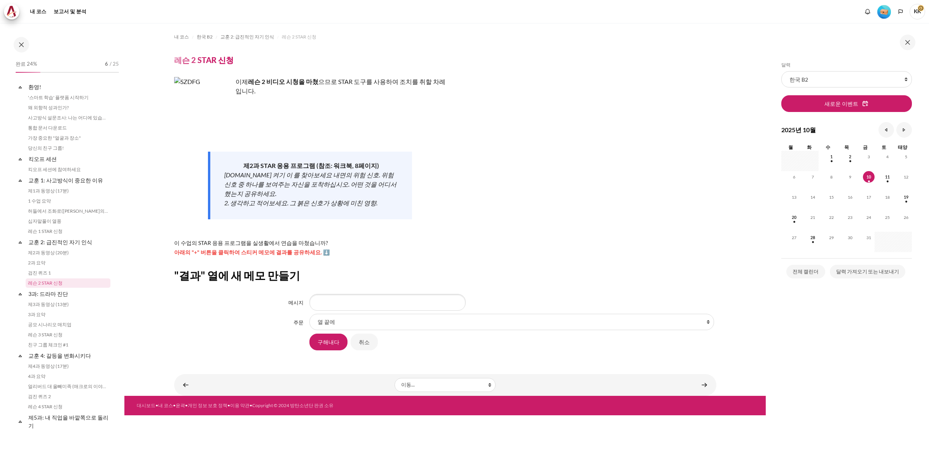
scroll to position [37, 0]
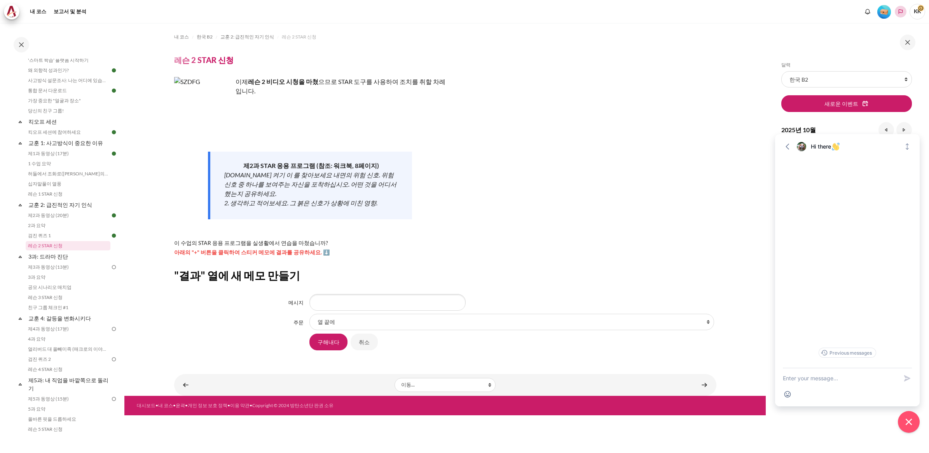
click at [903, 11] on icon "언어들" at bounding box center [901, 12] width 6 height 6
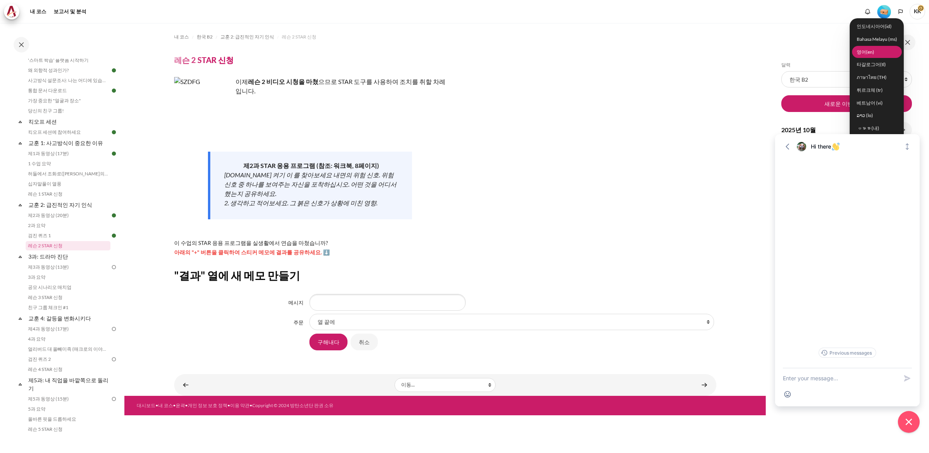
click at [866, 57] on link "영어(en)" at bounding box center [877, 52] width 50 height 12
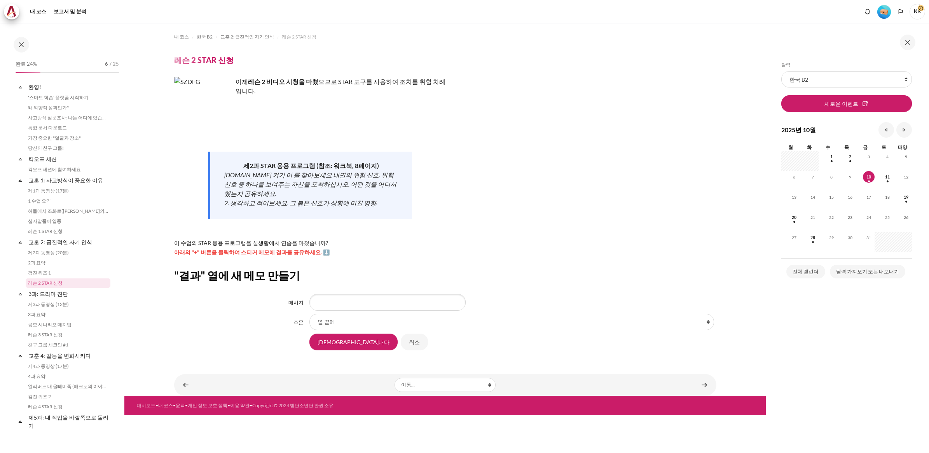
scroll to position [37, 0]
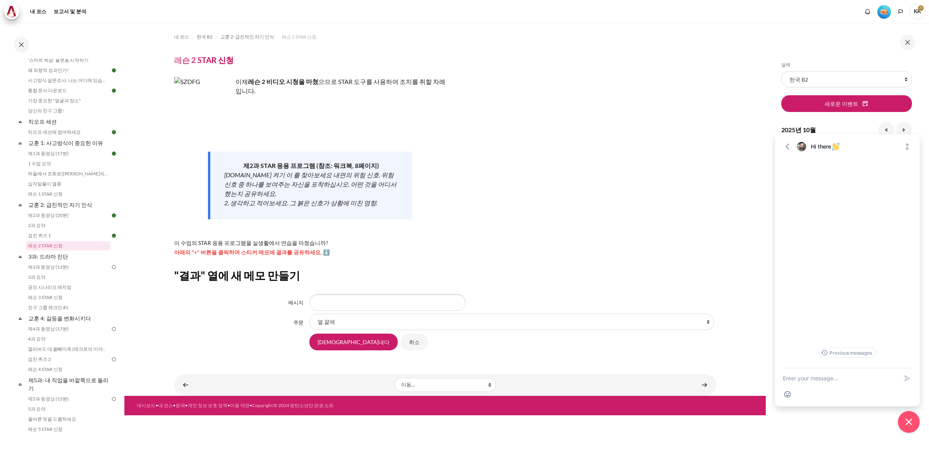
click at [894, 10] on link at bounding box center [885, 11] width 20 height 14
click at [900, 14] on polyline "언어들" at bounding box center [901, 12] width 6 height 6
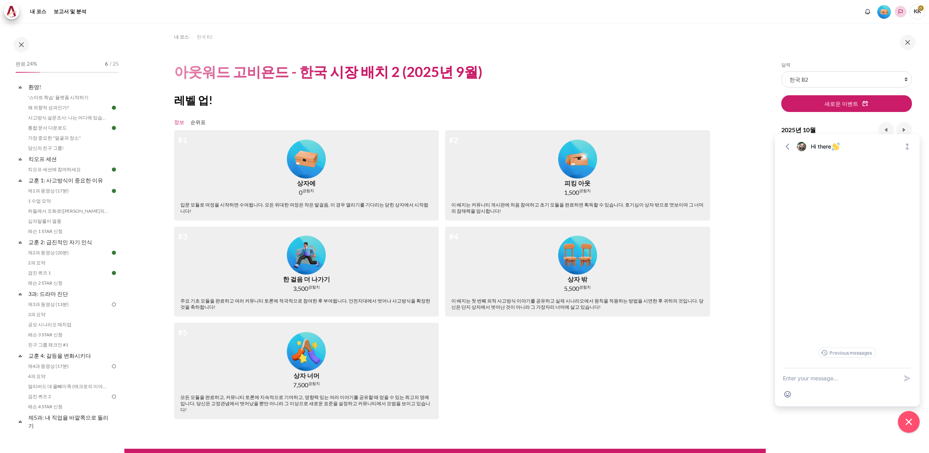
click at [896, 12] on button "언어들" at bounding box center [901, 12] width 12 height 12
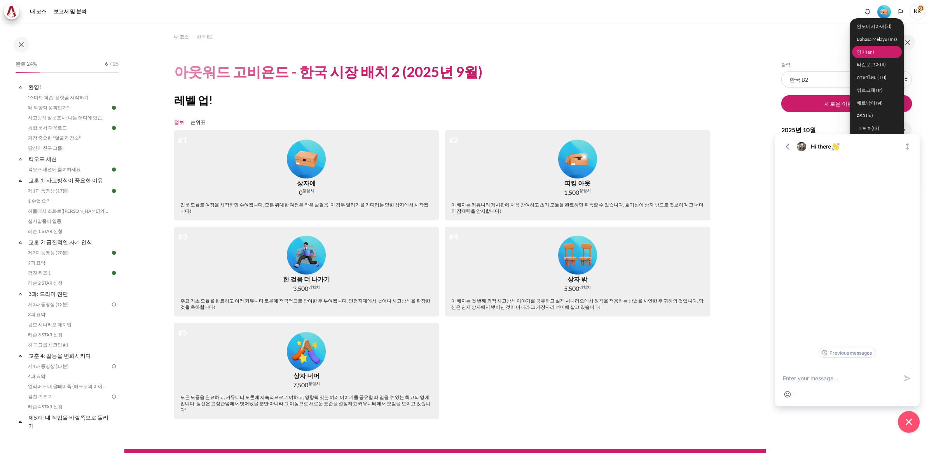
click at [861, 51] on link "영어(en)" at bounding box center [877, 52] width 50 height 12
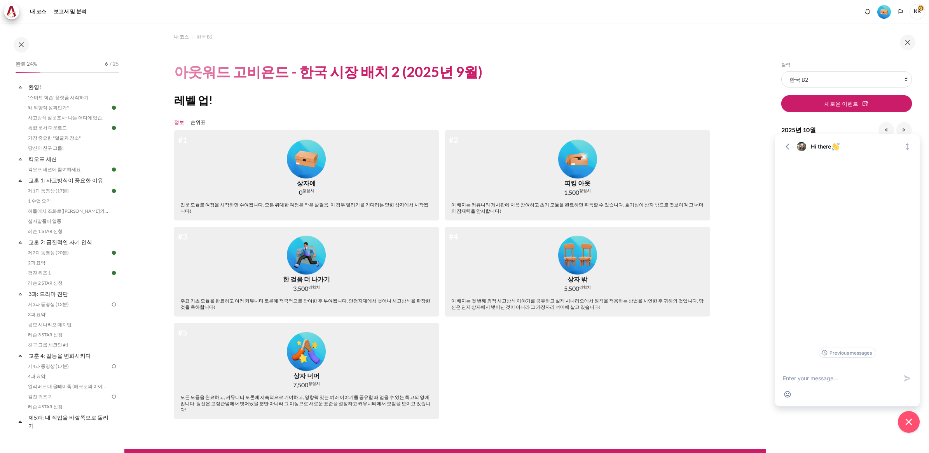
click at [920, 14] on span "KK" at bounding box center [918, 12] width 16 height 16
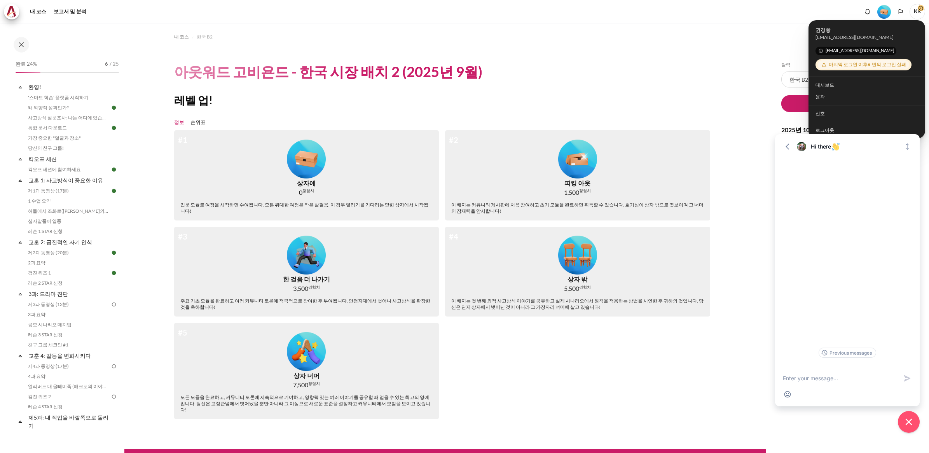
drag, startPoint x: 742, startPoint y: 69, endPoint x: 800, endPoint y: 26, distance: 72.3
click at [742, 68] on section "내 코스 한국 B2 아웃워드 고비욘드 - 한국 시장 배치 2 (2025년 9월) 레벨 업! 정보 순위표 #1 상자에 0 경험치 #2 피킹 아웃…" at bounding box center [445, 230] width 642 height 414
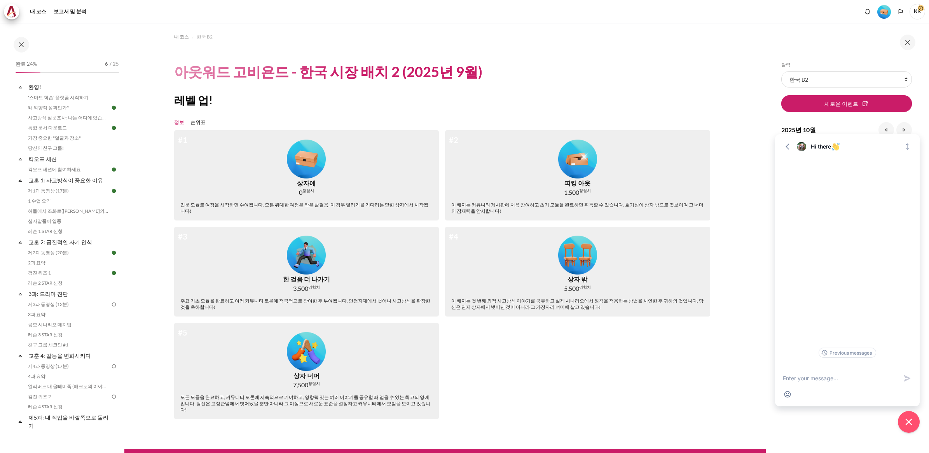
click at [882, 10] on img "Level #1" at bounding box center [885, 12] width 14 height 14
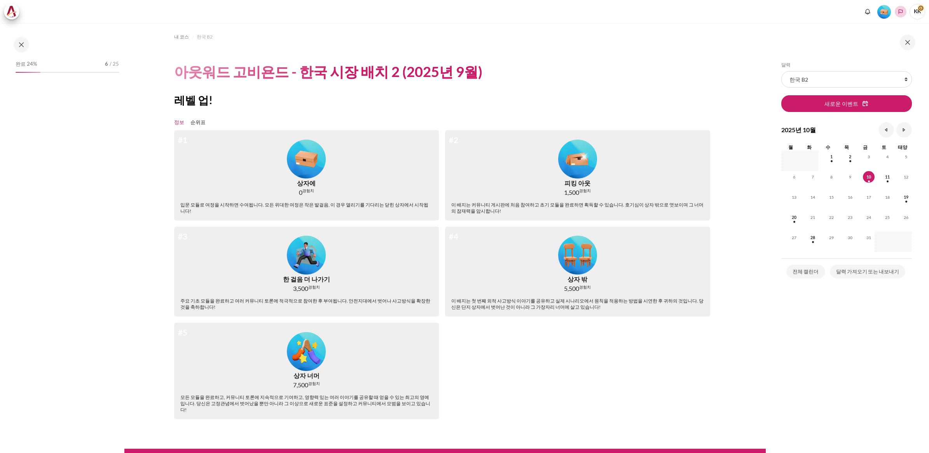
click at [901, 13] on polyline "언어들" at bounding box center [901, 12] width 6 height 6
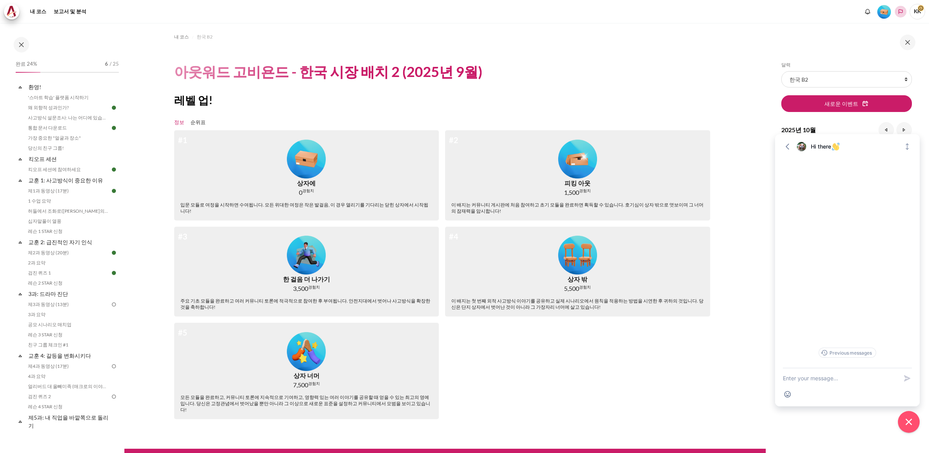
click at [899, 10] on polyline "언어들" at bounding box center [901, 12] width 6 height 6
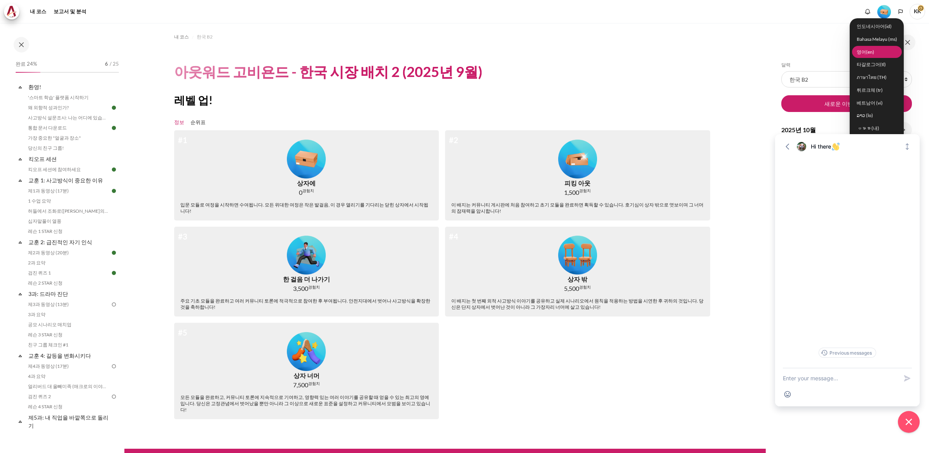
click at [864, 51] on link "영어(en)" at bounding box center [877, 52] width 50 height 12
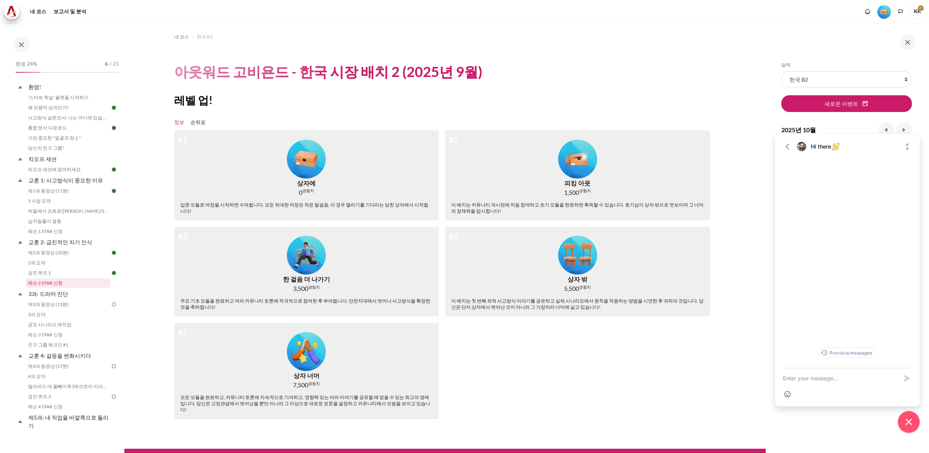
click at [46, 282] on link "레슨 2 STAR 신청" at bounding box center [68, 282] width 85 height 9
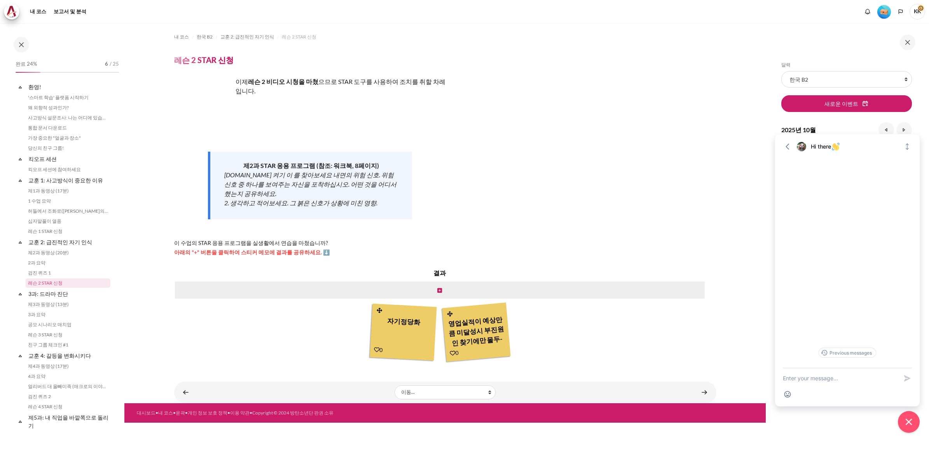
scroll to position [37, 0]
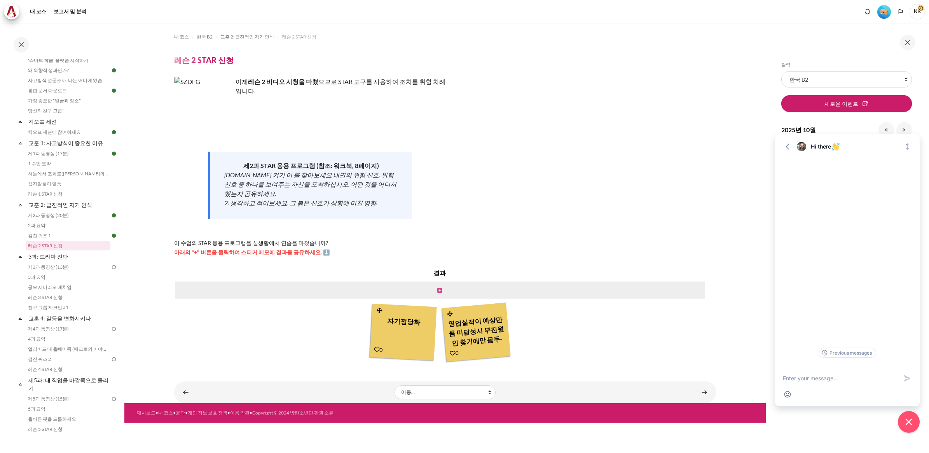
click at [440, 288] on icon "콘텐츠" at bounding box center [439, 290] width 5 height 5
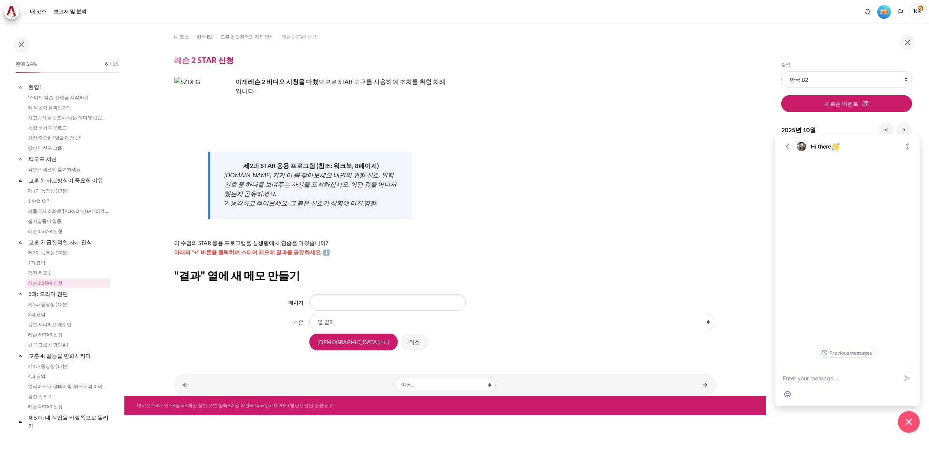
scroll to position [37, 0]
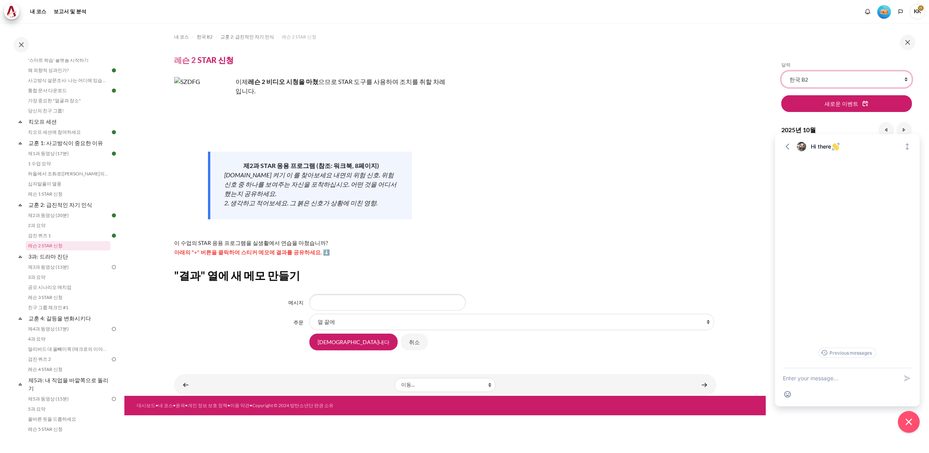
click at [904, 78] on select "모든 코스 한국 B2" at bounding box center [847, 79] width 131 height 16
drag, startPoint x: 761, startPoint y: 125, endPoint x: 756, endPoint y: 127, distance: 5.3
click at [759, 126] on section "내 코스 한국 B2 교훈 2: 급진적인 자기 인식 레슨 2 STAR 신청 레슨 2 STAR 신청 이제" at bounding box center [445, 209] width 642 height 373
click at [333, 294] on input "메시지" at bounding box center [388, 302] width 156 height 16
type input "d"
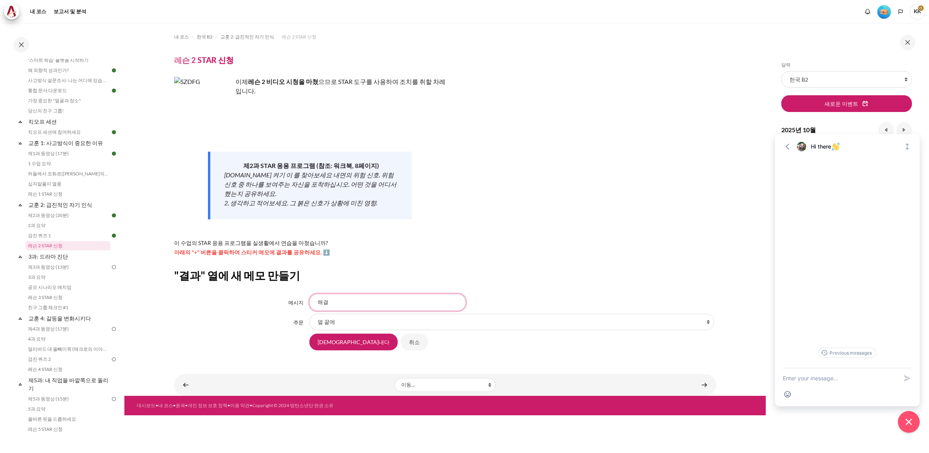
type input "해"
click at [679, 314] on select "열 끝에 열 1위 '자기정당화' 이후 After '영업실적이 예상만큼 미달성시 부진원인 찾기에만 몰두-새로운 매출창출을위한 방법모색,,팀빌딩을…" at bounding box center [512, 322] width 405 height 16
drag, startPoint x: 345, startPoint y: 308, endPoint x: 350, endPoint y: 309, distance: 4.7
click at [348, 314] on select "열 끝에 열 1위 '자기정당화' 이후 After '영업실적이 예상만큼 미달성시 부진원인 찾기에만 몰두-새로운 매출창출을위한 방법모색,,팀빌딩을…" at bounding box center [512, 322] width 405 height 16
drag, startPoint x: 339, startPoint y: 311, endPoint x: 322, endPoint y: 306, distance: 18.2
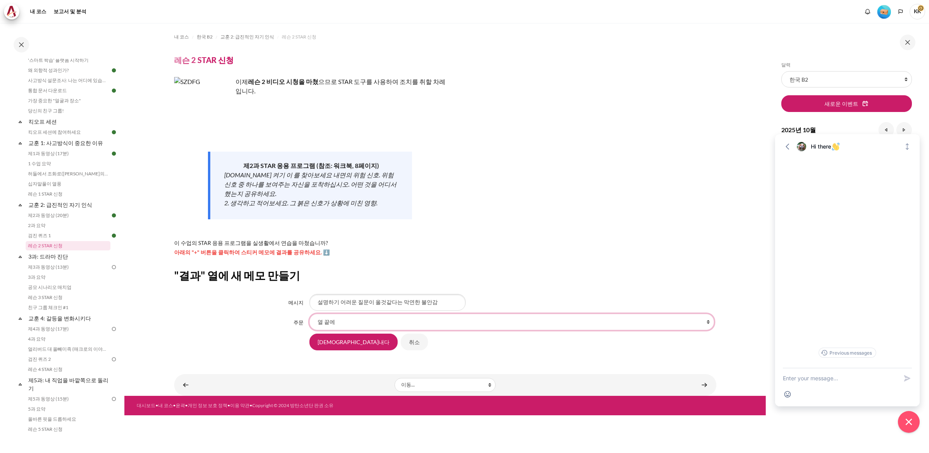
click at [308, 315] on div "주문 열 끝에 열 1위 '자기정당화' 이후 After '영업실적이 예상만큼 미달성시 부진원인 찾기에만 몰두-새로운 매출창출을위한 방법모색,,팀…" at bounding box center [445, 322] width 542 height 16
drag, startPoint x: 345, startPoint y: 306, endPoint x: 349, endPoint y: 308, distance: 4.1
click at [346, 314] on select "열 끝에 열 1위 '자기정당화' 이후 After '영업실적이 예상만큼 미달성시 부진원인 찾기에만 몰두-새로운 매출창출을위한 방법모색,,팀빌딩을…" at bounding box center [512, 322] width 405 height 16
drag, startPoint x: 353, startPoint y: 310, endPoint x: 358, endPoint y: 313, distance: 5.9
click at [358, 314] on select "열 끝에 열 1위 '자기정당화' 이후 After '영업실적이 예상만큼 미달성시 부진원인 찾기에만 몰두-새로운 매출창출을위한 방법모색,,팀빌딩을…" at bounding box center [512, 322] width 405 height 16
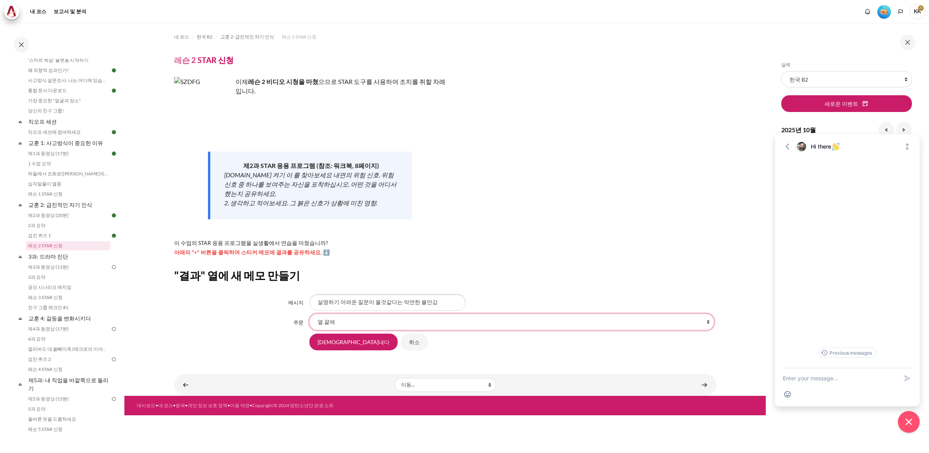
click at [360, 314] on select "열 끝에 열 1위 '자기정당화' 이후 After '영업실적이 예상만큼 미달성시 부진원인 찾기에만 몰두-새로운 매출창출을위한 방법모색,,팀빌딩을…" at bounding box center [512, 322] width 405 height 16
click at [384, 294] on input "설명하기 어려운 질문이 올것같다는 막연한 불안감" at bounding box center [388, 302] width 156 height 16
drag, startPoint x: 383, startPoint y: 293, endPoint x: 386, endPoint y: 302, distance: 9.5
click at [382, 294] on input "설명하기 어려운 질문이 올것같다는 막연한 불안감" at bounding box center [388, 302] width 156 height 16
click at [318, 294] on input "설명하기 어려운 질문이 올것 같다는 막연한 불안감" at bounding box center [388, 302] width 156 height 16
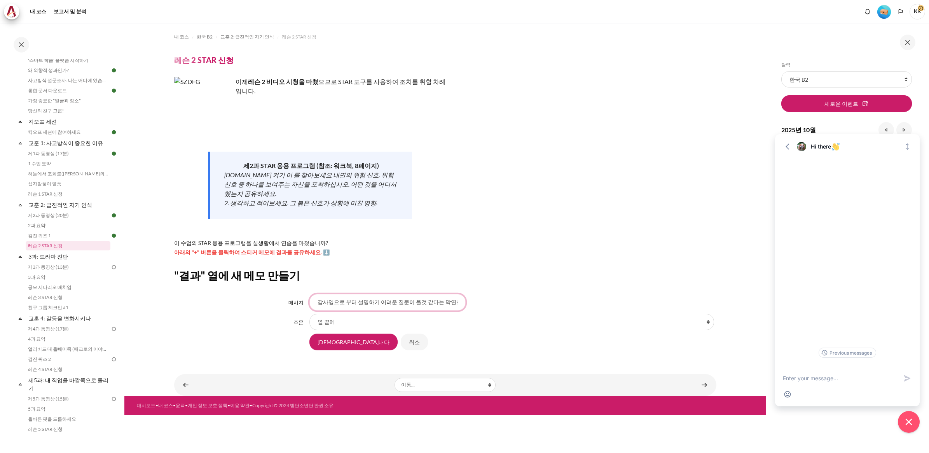
scroll to position [0, 4]
type input "감사잉으로 부터 설명하기 어려운 질문이 올것 같다는 막연한 불안감"
click at [328, 334] on input "구해내다" at bounding box center [354, 342] width 88 height 16
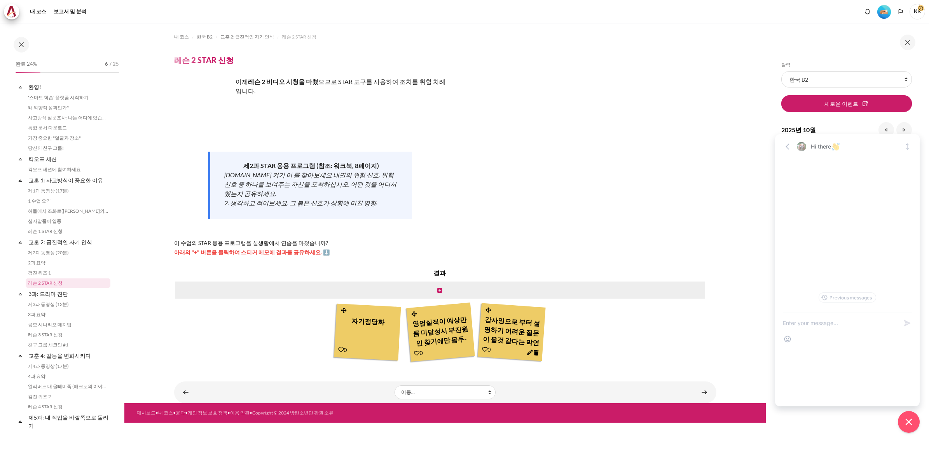
scroll to position [37, 0]
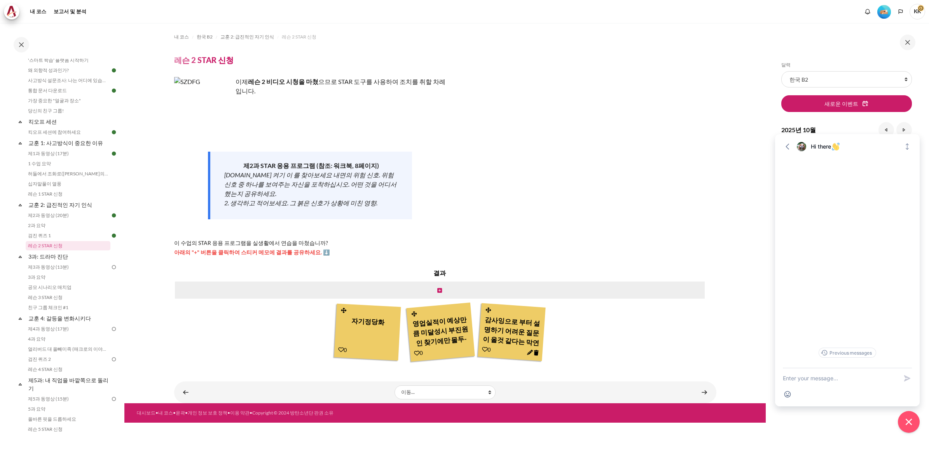
click at [529, 350] on icon "콘텐츠" at bounding box center [530, 353] width 6 height 6
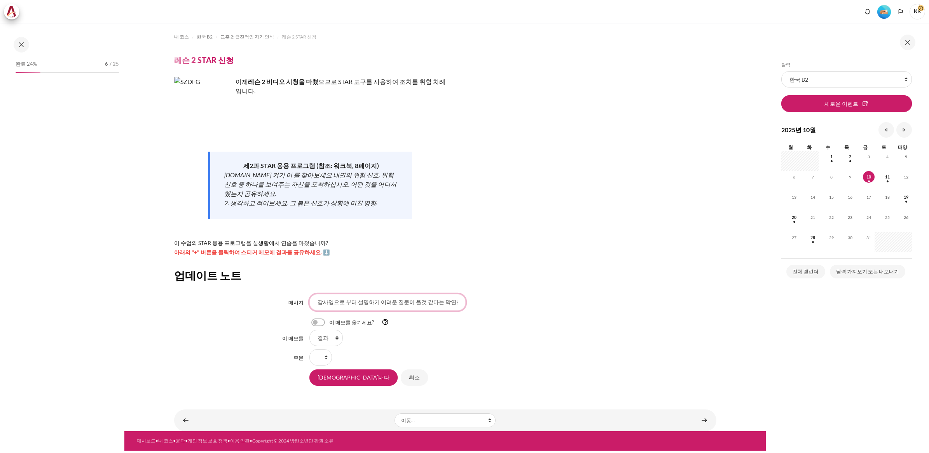
click at [327, 294] on input "감사잉으로 부터 설명하기 어려운 질문이 올것 같다는 막연한 불안감" at bounding box center [388, 302] width 156 height 16
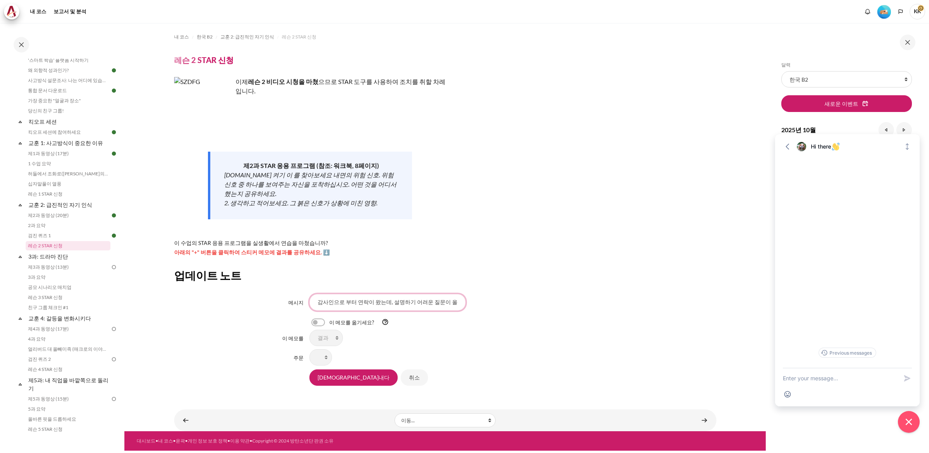
scroll to position [0, 39]
type input "감사인으로 부터 연락이 왔는데, 설명하기 어려운 질문이 올 것 같다는 막연한 불안감"
click at [333, 369] on input "구해내다" at bounding box center [354, 377] width 88 height 16
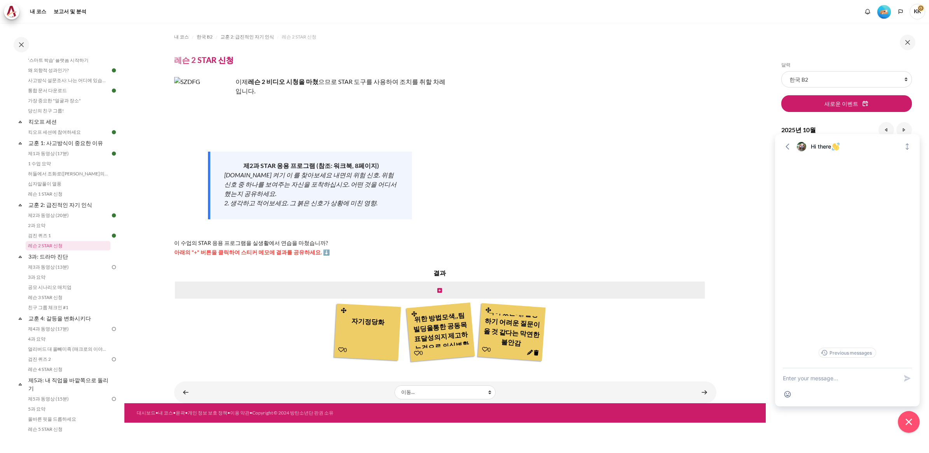
scroll to position [58, 0]
click at [530, 350] on icon "콘텐츠" at bounding box center [530, 353] width 6 height 6
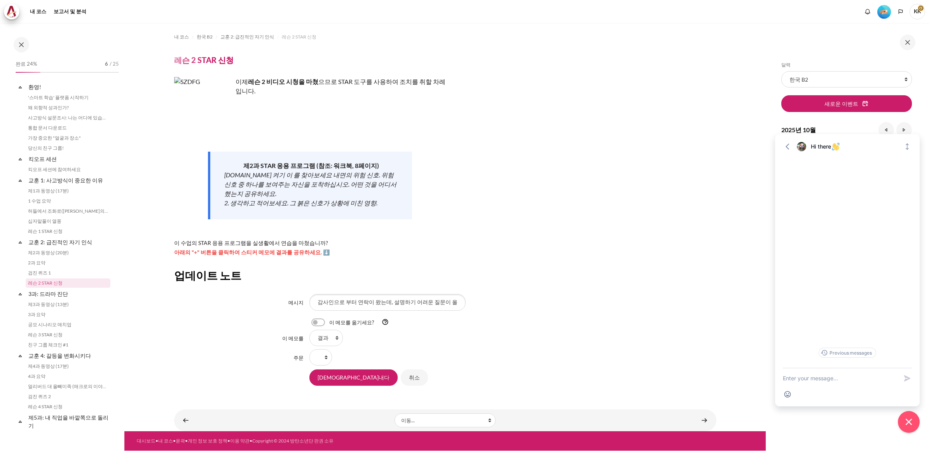
scroll to position [37, 0]
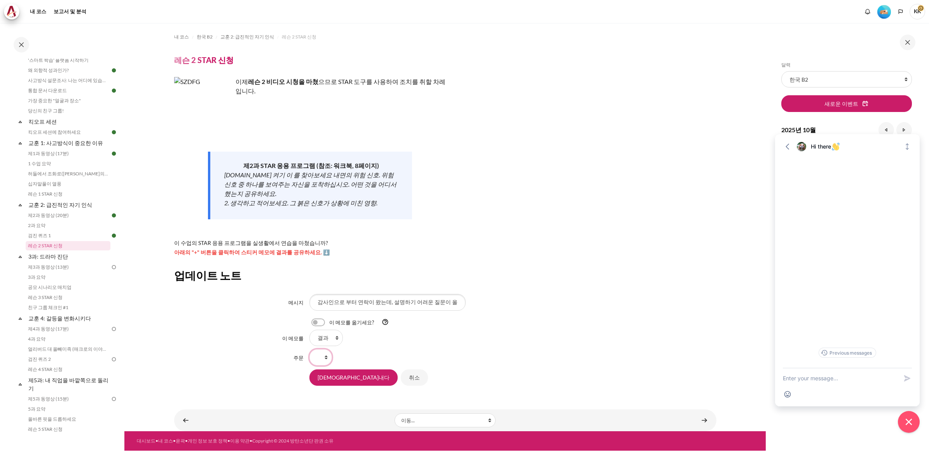
click at [325, 349] on select "주문" at bounding box center [321, 357] width 23 height 16
click at [328, 318] on label "콘텐츠" at bounding box center [328, 322] width 1 height 8
click at [325, 319] on input "콘텐츠" at bounding box center [332, 323] width 14 height 8
click at [335, 330] on select "결과" at bounding box center [326, 338] width 33 height 16
click at [310, 330] on select "결과" at bounding box center [326, 338] width 33 height 16
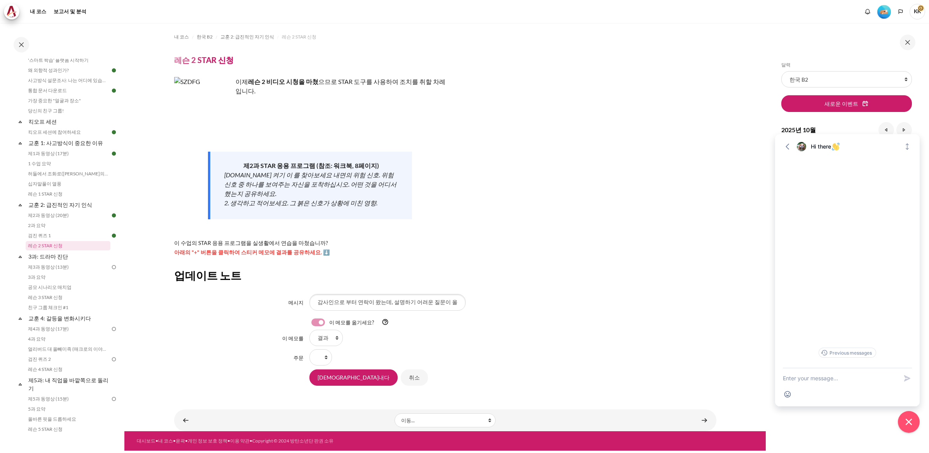
click at [328, 318] on label "콘텐츠" at bounding box center [328, 322] width 1 height 8
click at [325, 319] on input "콘텐츠" at bounding box center [332, 323] width 14 height 8
checkbox input "false"
click at [404, 294] on input "감사인으로 부터 연락이 왔는데, 설명하기 어려운 질문이 올 것 같다는 막연한 불안감" at bounding box center [388, 302] width 156 height 16
click at [401, 294] on input "감사인으로 부터 연락이 왔는데, 설명하기 어려운 질문이 올 것 같다는 막연한 불안감" at bounding box center [388, 302] width 156 height 16
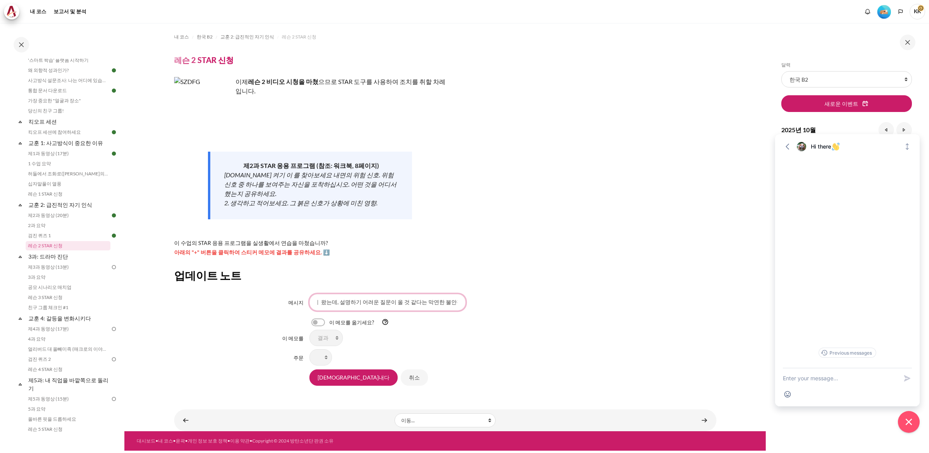
scroll to position [0, 61]
type input "감사인으로 부터 채팅이 왔는데, 설명하기 어려운 질문이 올 것 같다는 막연한 불안감이 있었음"
click at [310, 369] on input "구해내다" at bounding box center [354, 377] width 88 height 16
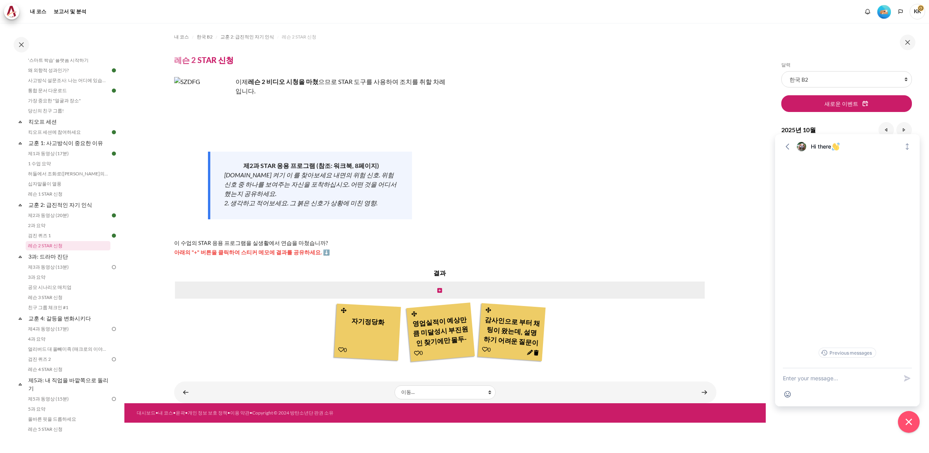
scroll to position [18, 0]
click at [527, 350] on icon "콘텐츠" at bounding box center [530, 353] width 6 height 6
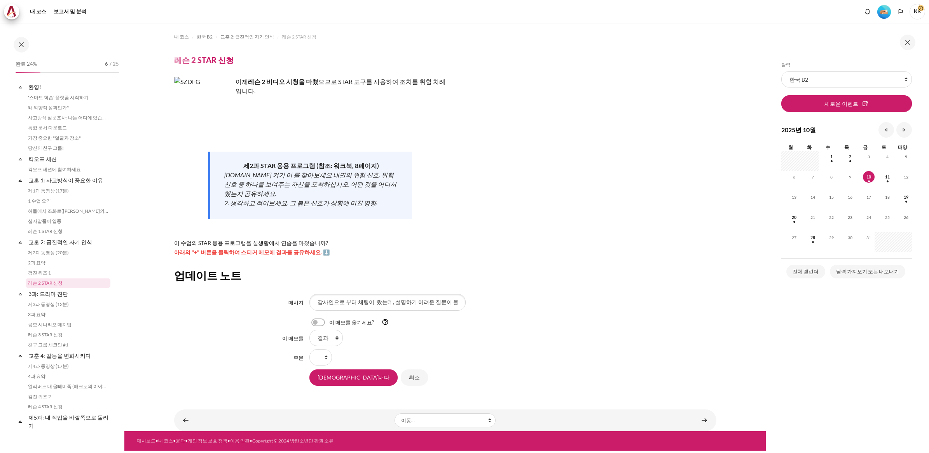
scroll to position [37, 0]
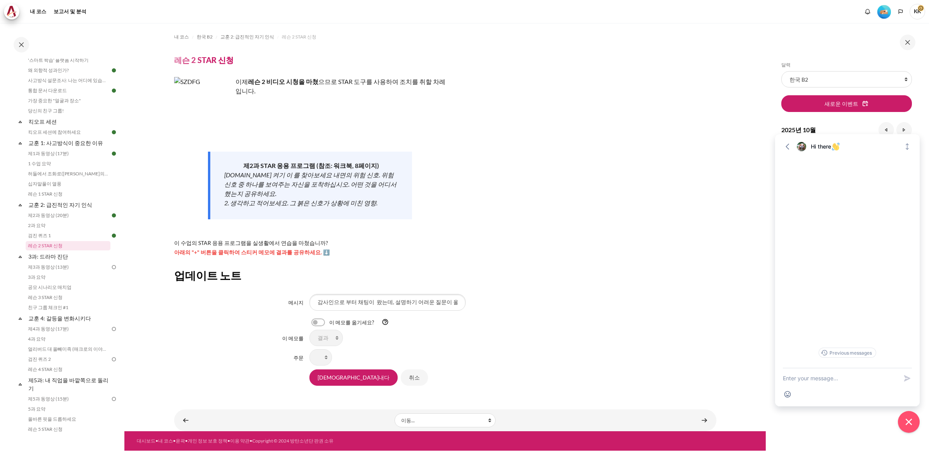
click at [316, 249] on span "아래의 "+" 버튼을 클릭하여 스티커 메모에 결과를 공유하세요. ⬇️" at bounding box center [252, 252] width 156 height 7
click at [335, 369] on input "[DEMOGRAPHIC_DATA]내다" at bounding box center [354, 377] width 88 height 16
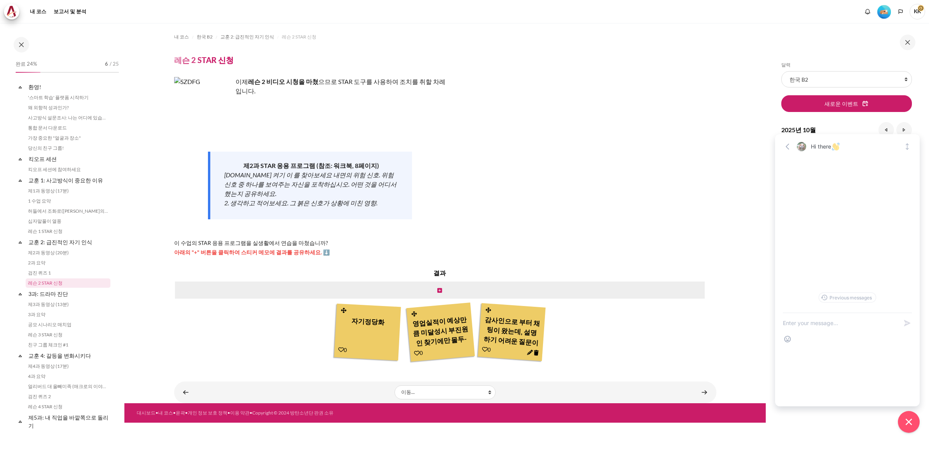
scroll to position [37, 0]
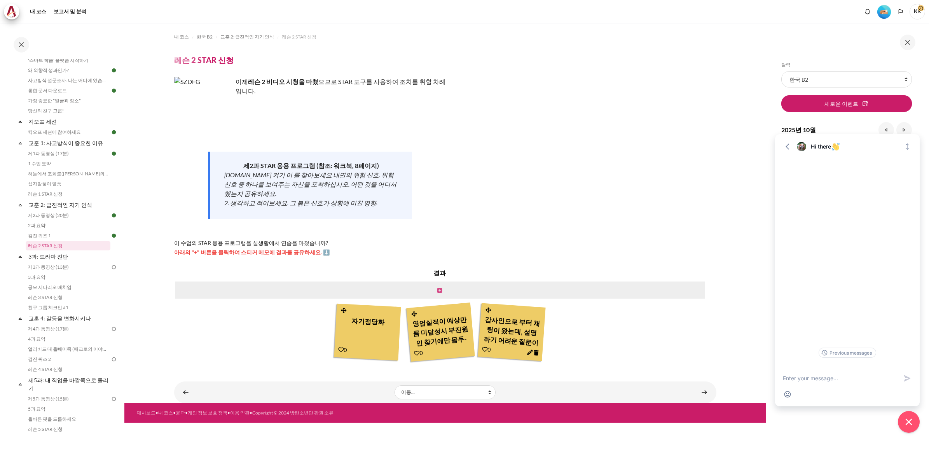
click at [439, 288] on icon "콘텐츠" at bounding box center [439, 290] width 5 height 5
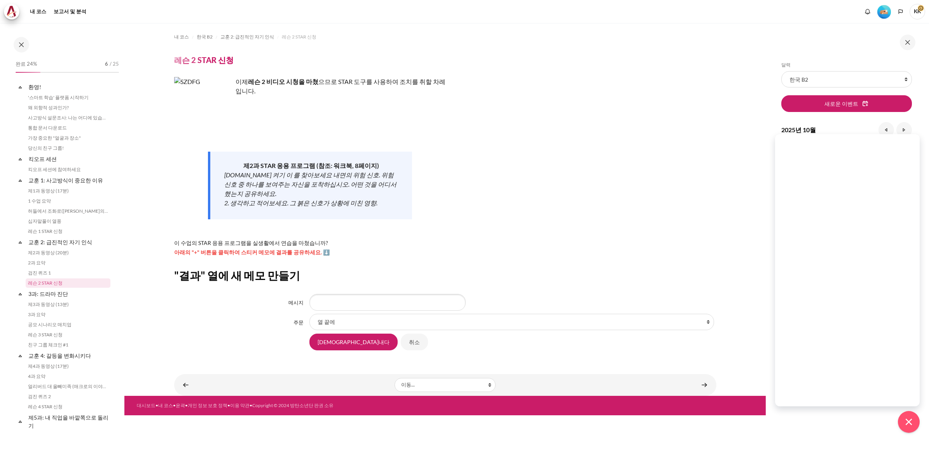
scroll to position [37, 0]
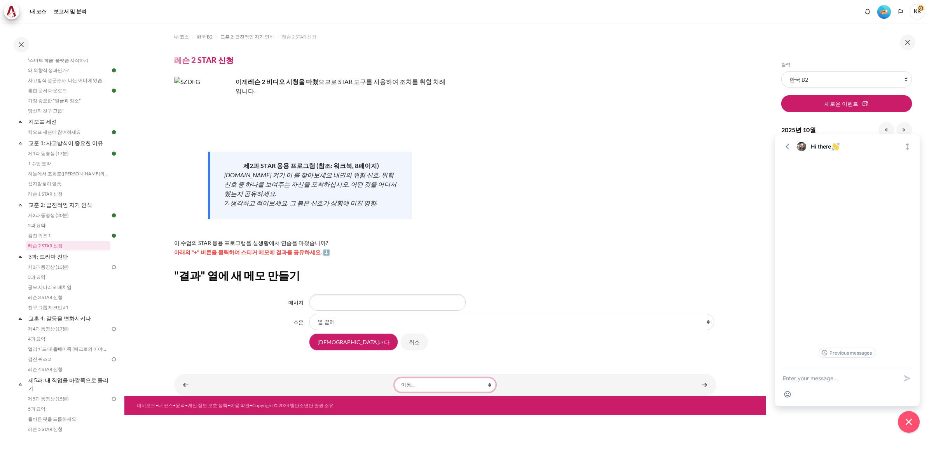
click at [490, 378] on select "이동... '스마트 학습' 플랫폼 시작하기 왜 외향적 성과인가? 사고방식 설문조사: 나는 어디에 있습니까? 통합 문서 다운로드 가장 중요한 "…" at bounding box center [445, 385] width 101 height 14
click at [525, 345] on div "내 코스 한국 B2 교훈 2: 급진적인 자기 인식 레슨 2 STAR 신청 레슨 2 STAR 신청 이제 레슨 2 비디오 시청을 마쳤" at bounding box center [445, 192] width 542 height 339
click at [52, 255] on link "3과: 드라마 진단" at bounding box center [68, 256] width 83 height 10
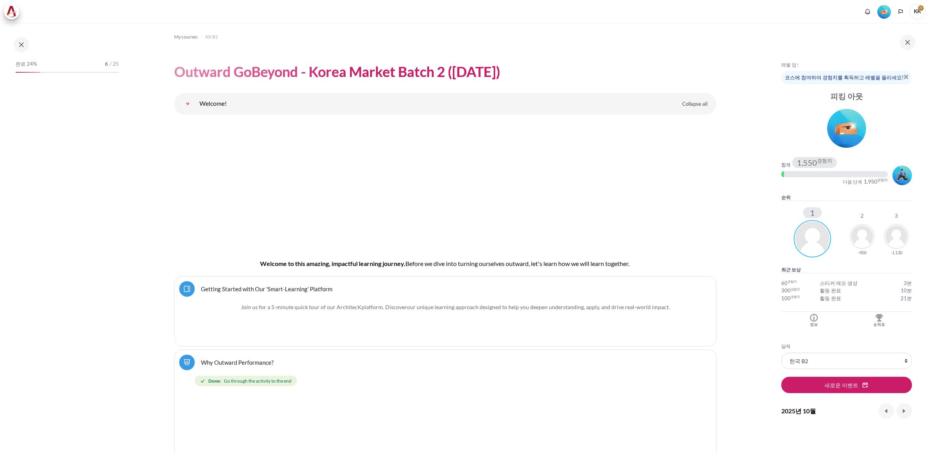
scroll to position [2643, 0]
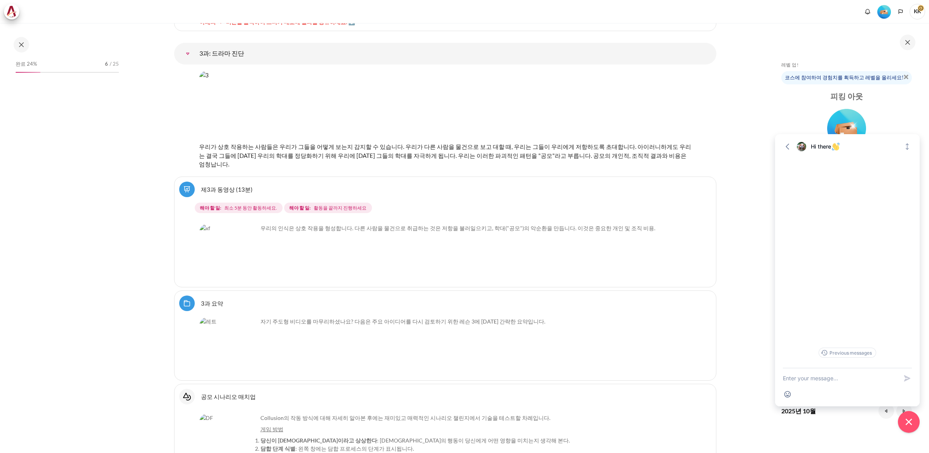
click at [253, 129] on img "Content" at bounding box center [425, 106] width 453 height 71
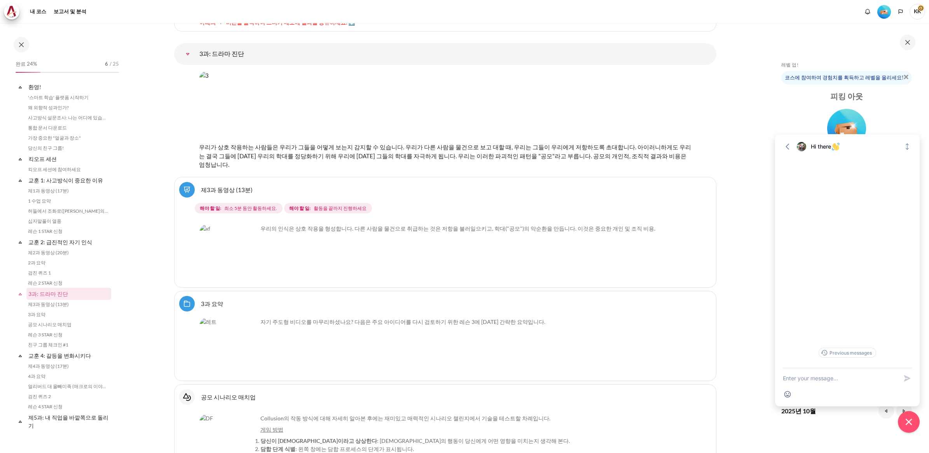
scroll to position [198, 0]
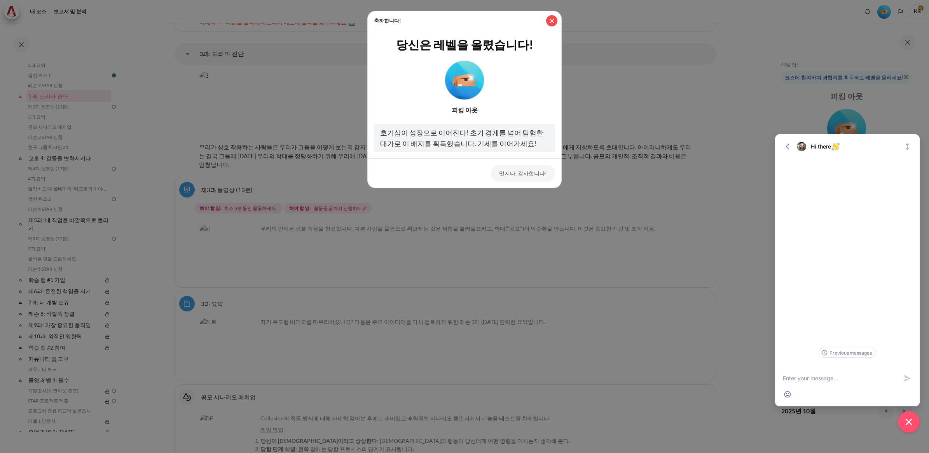
click at [549, 19] on button "닫다" at bounding box center [551, 20] width 11 height 11
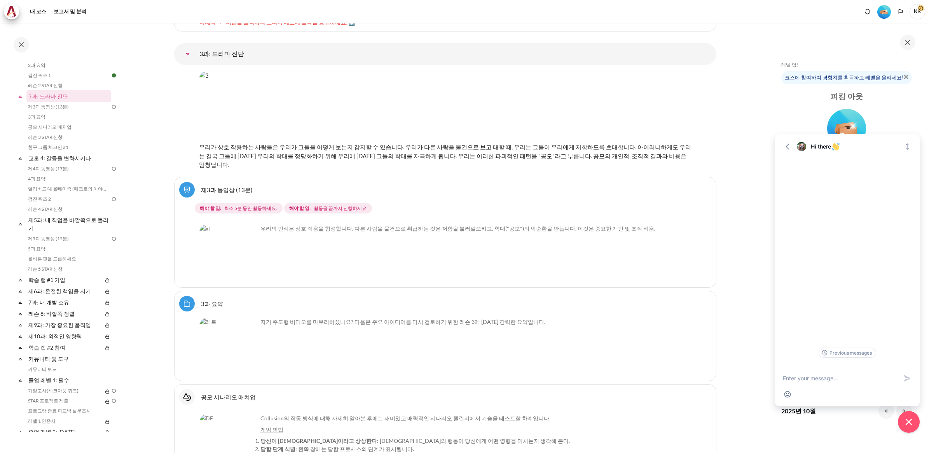
click at [264, 126] on img "Content" at bounding box center [425, 106] width 453 height 71
click at [392, 107] on img "Content" at bounding box center [425, 106] width 453 height 71
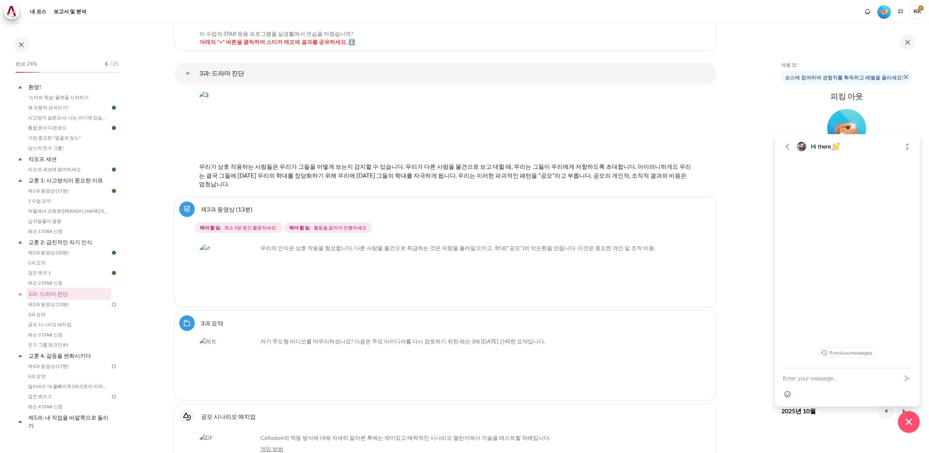
scroll to position [2665, 0]
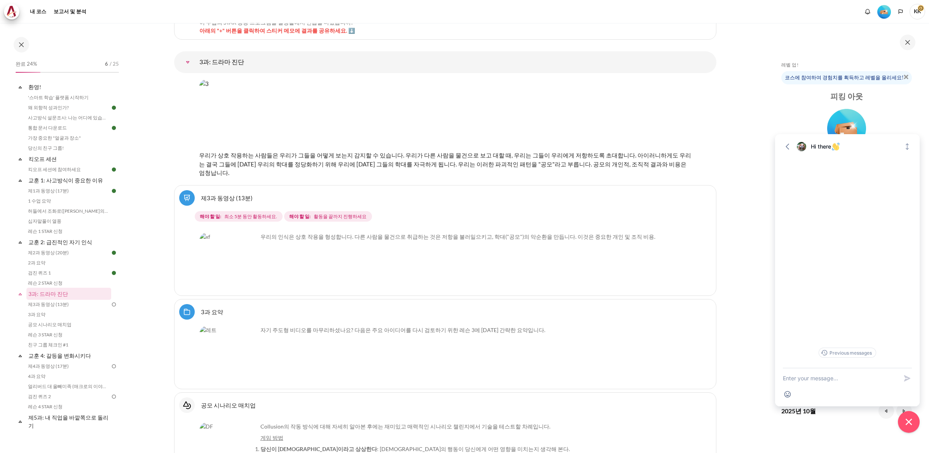
click at [217, 257] on img "Content" at bounding box center [228, 262] width 58 height 58
click at [201, 194] on link "제3과 동영상 (13분)" at bounding box center [227, 197] width 52 height 7
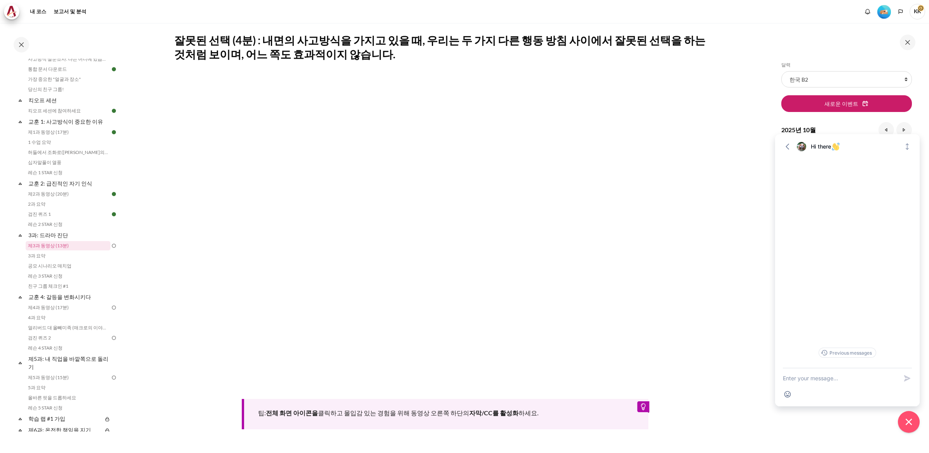
scroll to position [231, 0]
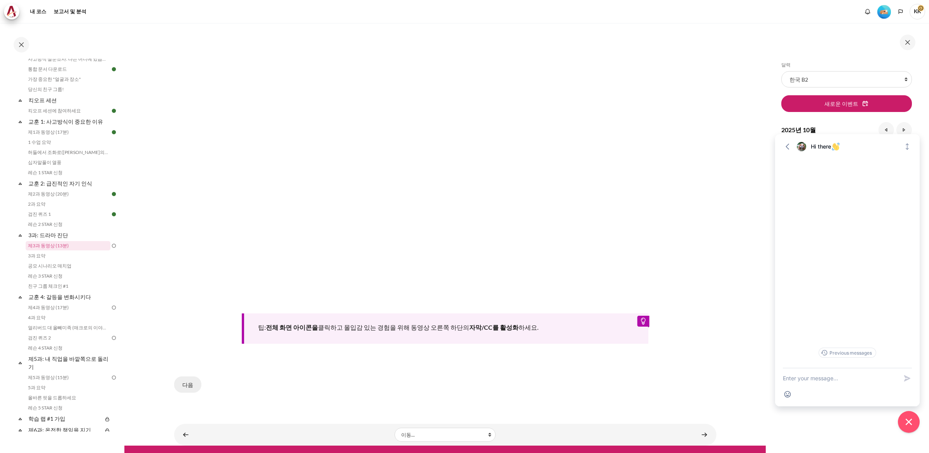
click at [180, 376] on button "다음" at bounding box center [187, 384] width 27 height 16
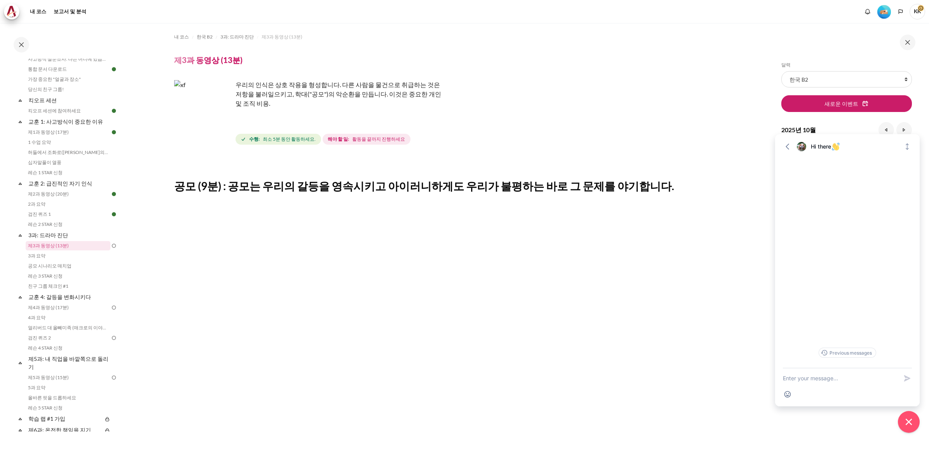
click at [736, 253] on section "내 코스 한국 B2 3과: 드라마 진단 제3과 동영상 (13분) 제3과 동영상 (13분) 완료 요건" at bounding box center [445, 343] width 642 height 640
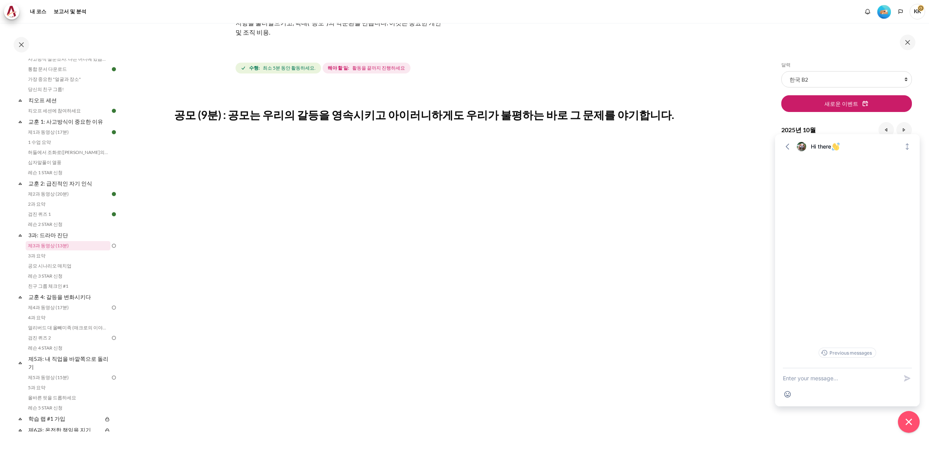
scroll to position [217, 0]
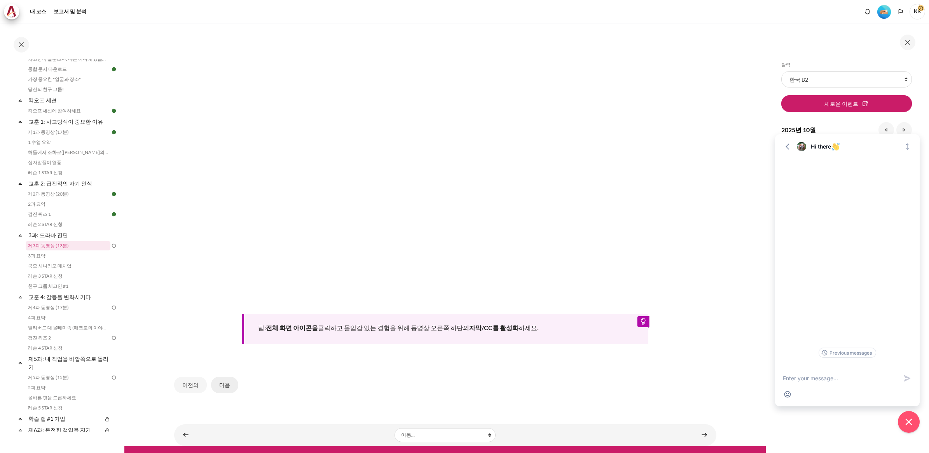
click at [222, 377] on button "다음" at bounding box center [224, 385] width 27 height 16
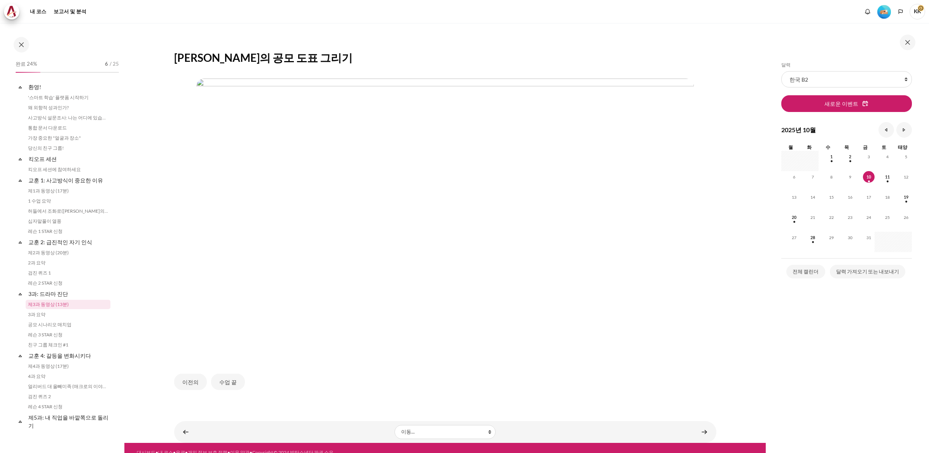
scroll to position [59, 0]
